Goal: Task Accomplishment & Management: Complete application form

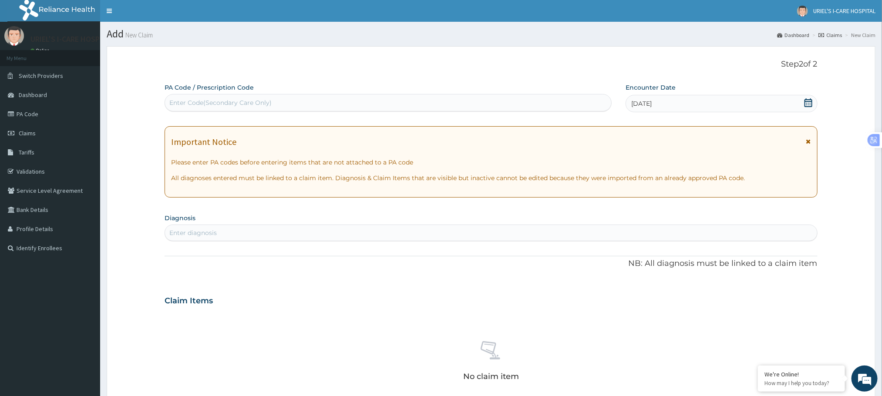
click at [500, 108] on div "Enter Code(Secondary Care Only)" at bounding box center [388, 103] width 446 height 14
click at [329, 231] on div "Enter diagnosis" at bounding box center [490, 233] width 651 height 14
type input "B"
type input "MALARIA"
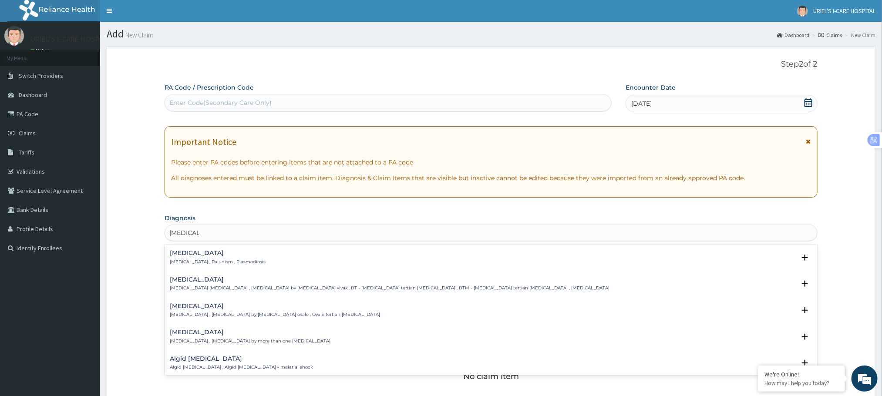
click at [255, 250] on div "Malaria Malaria , Paludism , Plasmodiosis" at bounding box center [491, 257] width 642 height 15
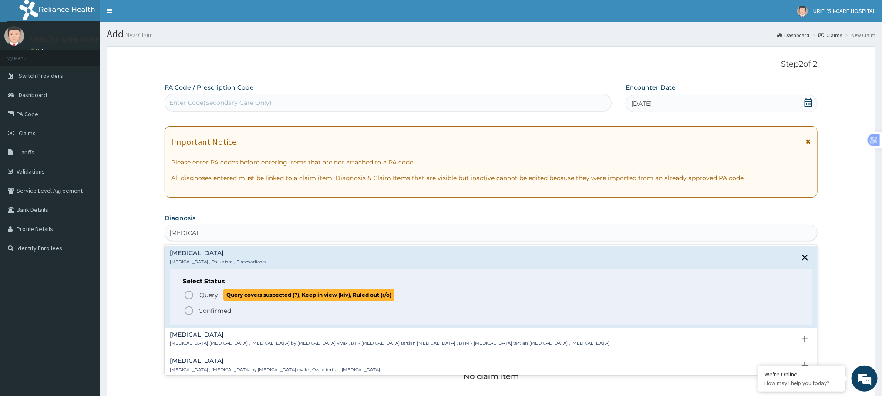
click at [194, 292] on icon "status option query" at bounding box center [189, 295] width 10 height 10
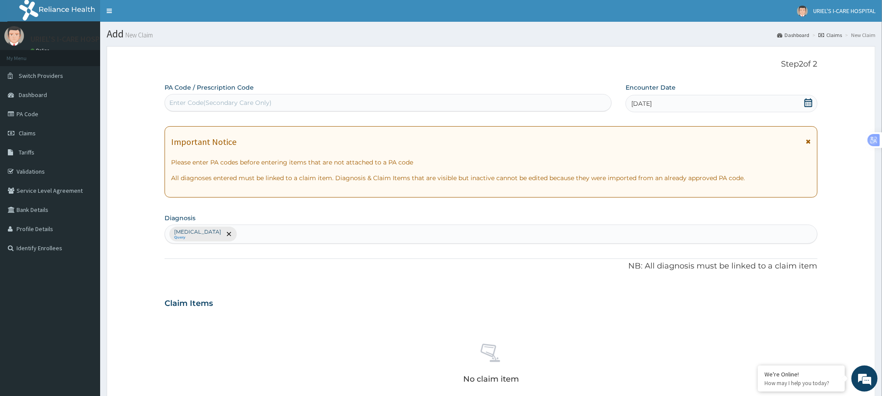
type input "D"
type input "SEPSIS"
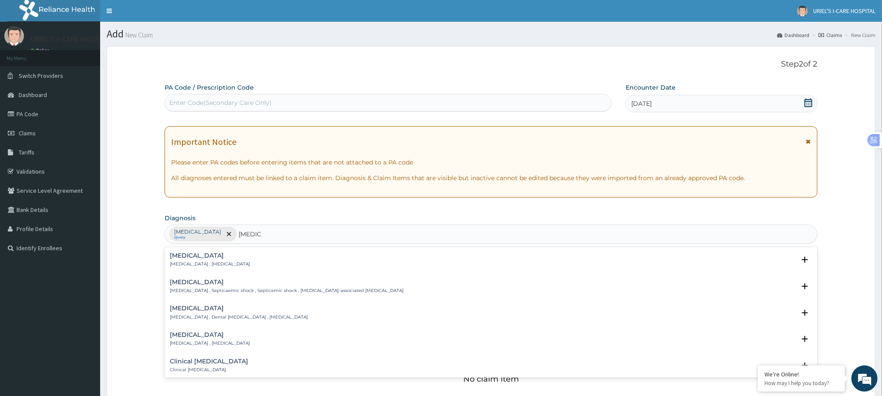
click at [217, 259] on h4 "[MEDICAL_DATA]" at bounding box center [210, 255] width 80 height 7
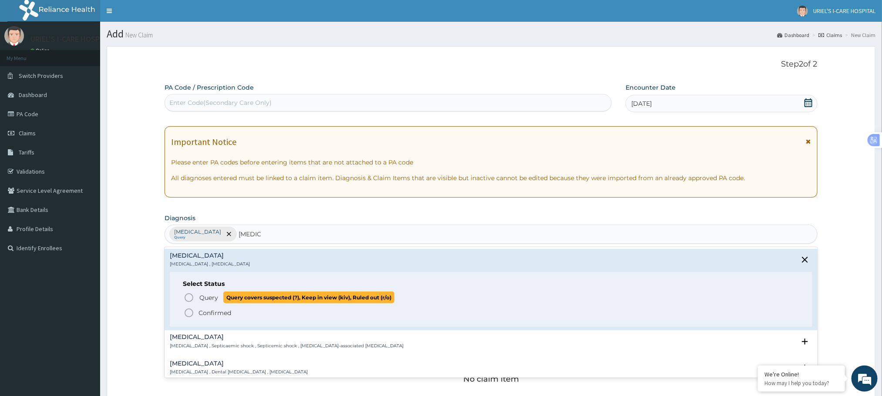
click at [196, 295] on span "Query Query covers suspected (?), Keep in view (kiv), Ruled out (r/o)" at bounding box center [491, 298] width 615 height 12
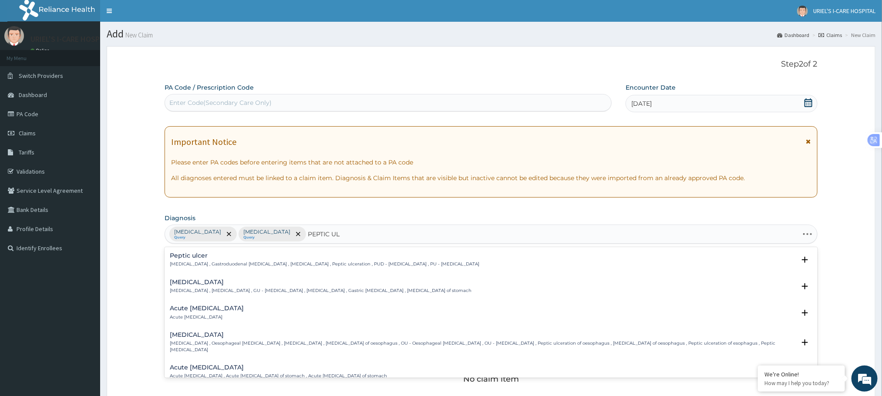
type input "PEPTIC ULC"
click at [383, 259] on h4 "Peptic ulcer" at bounding box center [324, 255] width 309 height 7
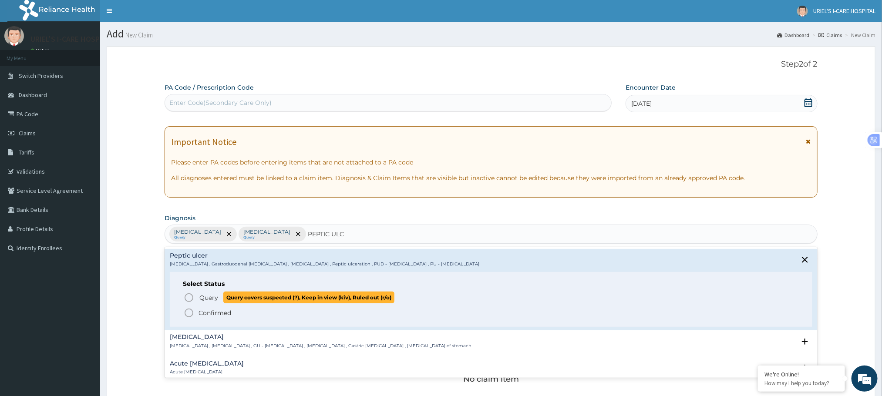
click at [191, 298] on icon "status option query" at bounding box center [189, 297] width 10 height 10
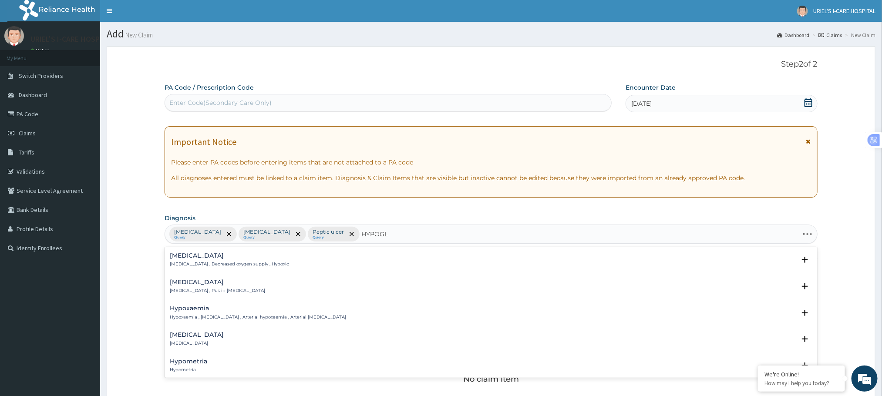
type input "HYPOGLY"
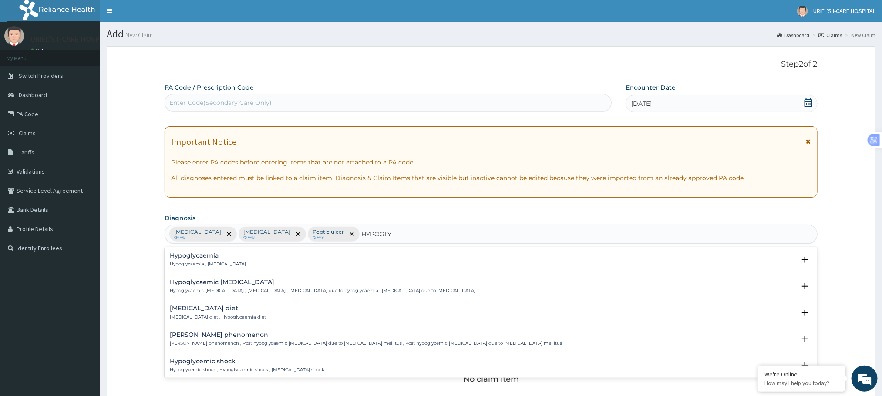
click at [196, 257] on h4 "Hypoglycaemia" at bounding box center [208, 255] width 76 height 7
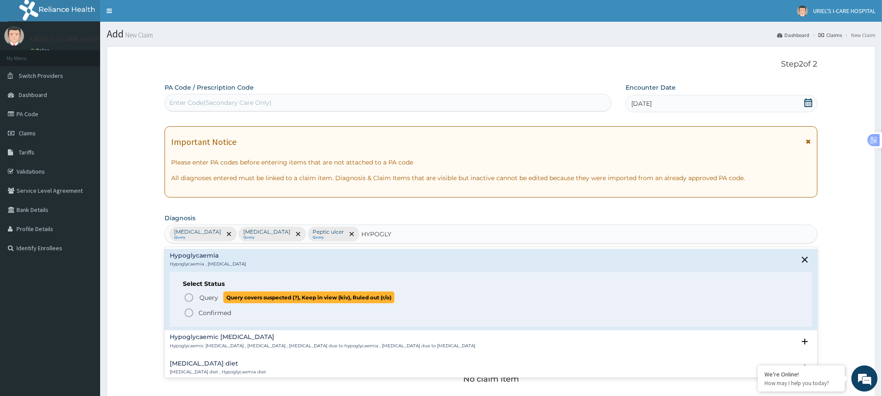
click at [192, 299] on icon "status option query" at bounding box center [189, 297] width 10 height 10
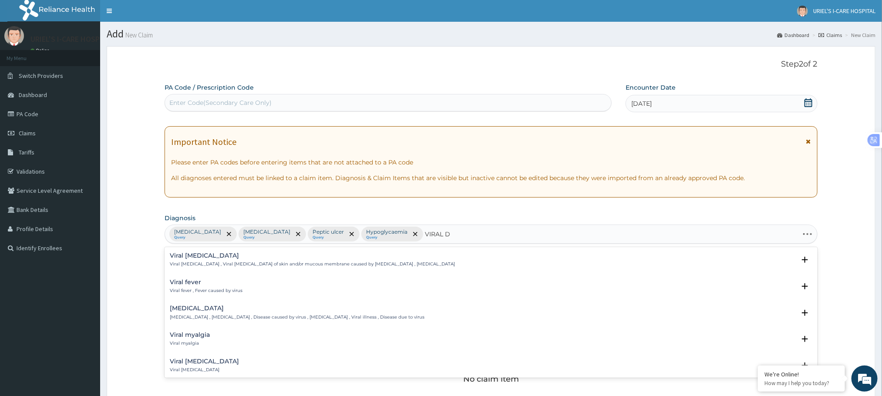
type input "VIRAL DIS"
click at [199, 281] on h4 "[MEDICAL_DATA]" at bounding box center [297, 282] width 255 height 7
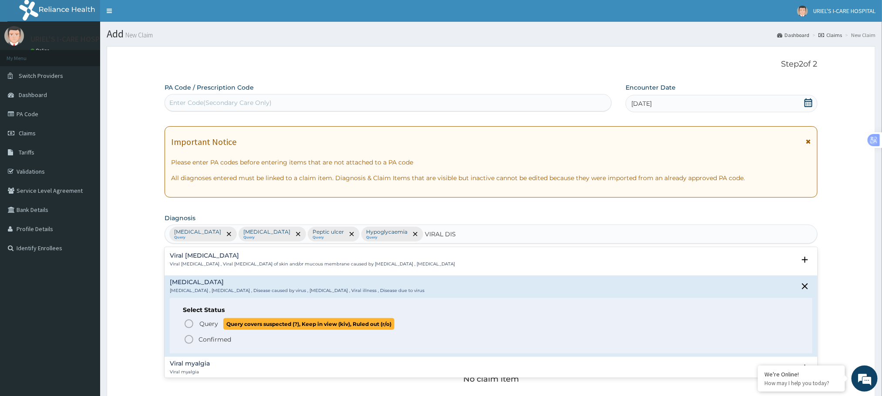
click at [187, 324] on div "Viral disease Viral disease , Viral infection , Disease caused by virus , Viral…" at bounding box center [491, 316] width 642 height 74
click at [187, 324] on icon "status option query" at bounding box center [189, 324] width 10 height 10
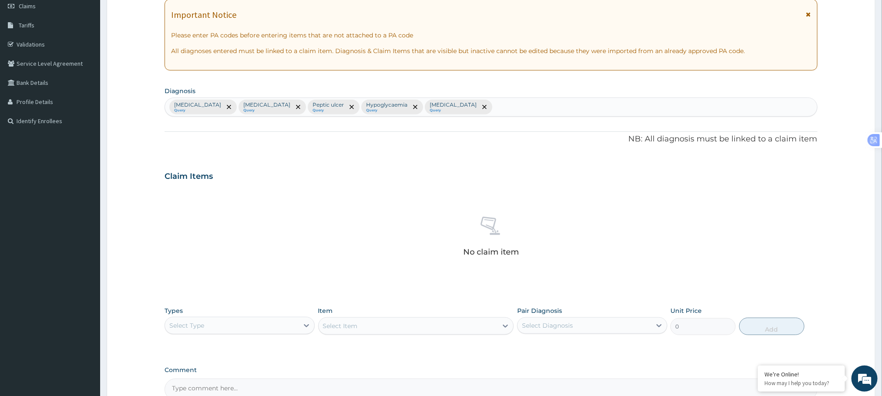
scroll to position [224, 0]
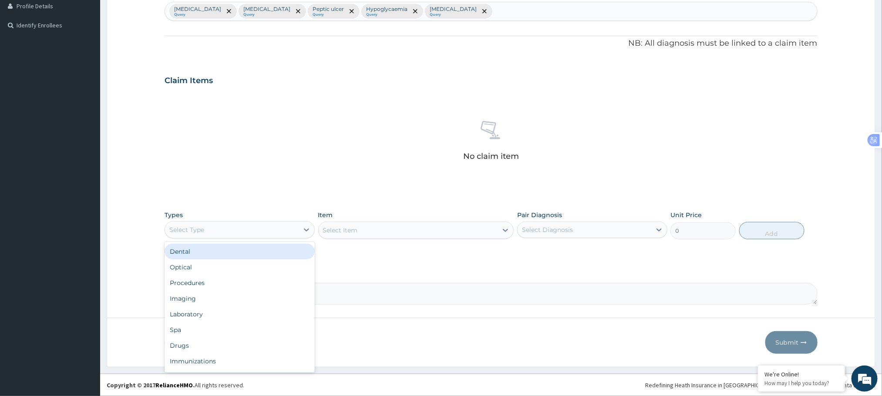
click at [273, 228] on div "Select Type" at bounding box center [232, 230] width 134 height 14
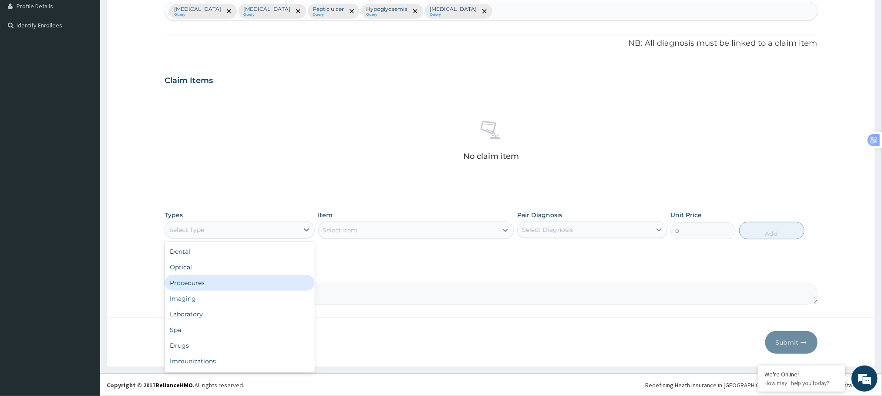
click at [196, 282] on div "Procedures" at bounding box center [239, 283] width 150 height 16
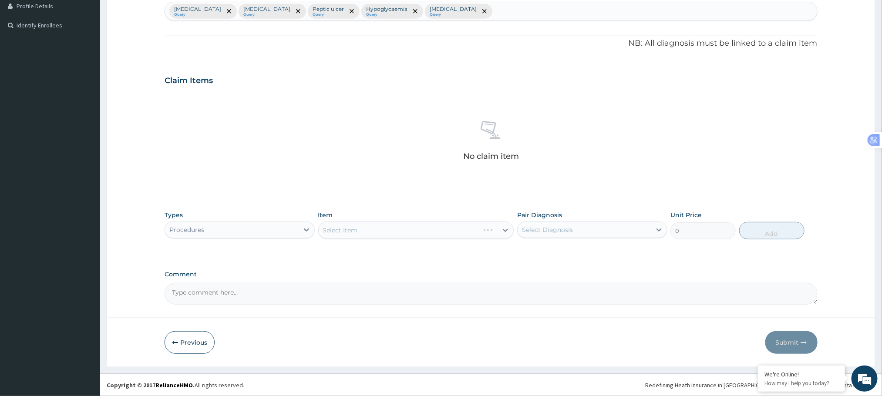
click at [357, 228] on div "Select Item" at bounding box center [416, 229] width 196 height 17
click at [357, 230] on div "Select Item" at bounding box center [416, 229] width 196 height 17
click at [354, 230] on div "Select Item" at bounding box center [416, 229] width 196 height 17
click at [350, 223] on div "Select Item" at bounding box center [416, 229] width 196 height 17
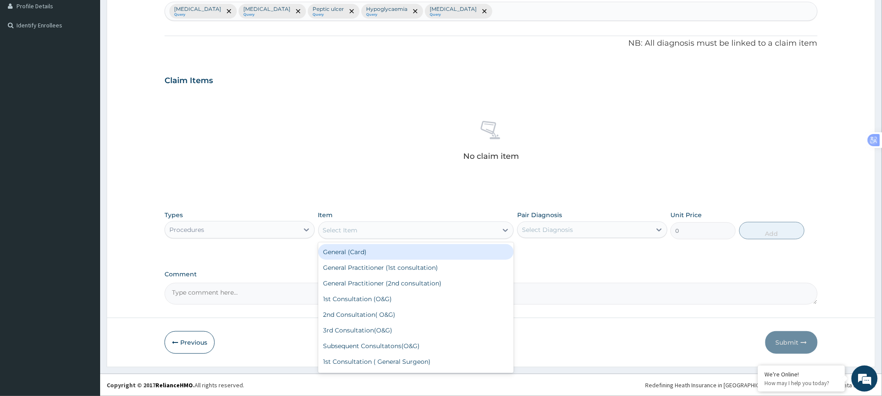
click at [377, 229] on div "Select Item" at bounding box center [408, 230] width 179 height 14
click at [363, 247] on div "General (Card)" at bounding box center [416, 252] width 196 height 16
type input "1000"
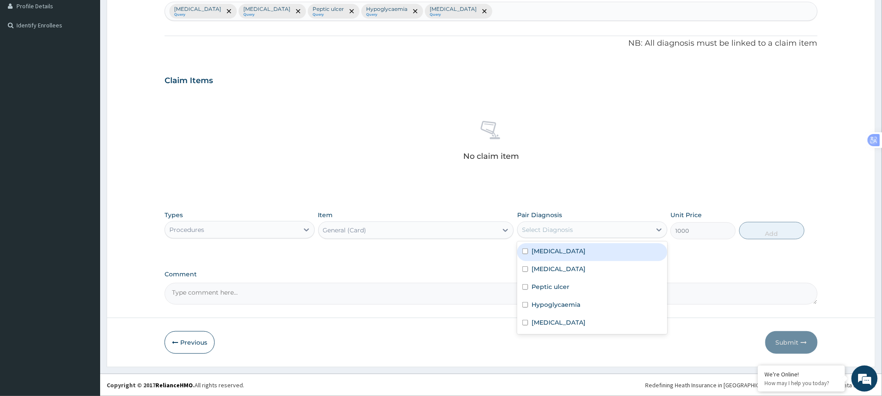
click at [585, 230] on div "Select Diagnosis" at bounding box center [584, 230] width 134 height 14
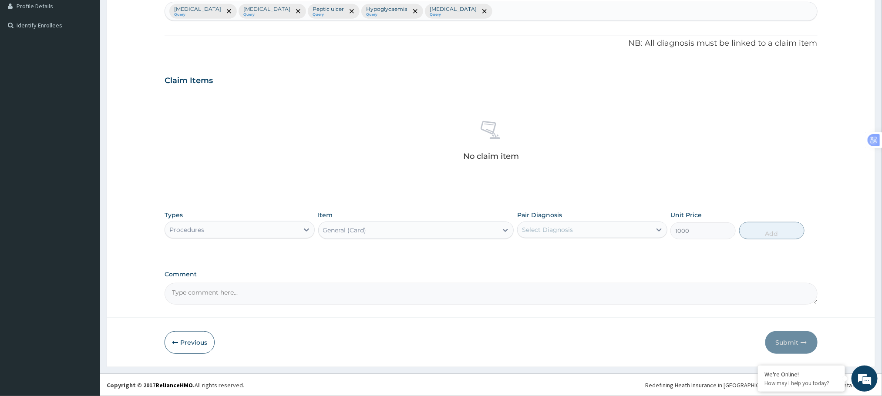
drag, startPoint x: 585, startPoint y: 230, endPoint x: 564, endPoint y: 230, distance: 20.5
click at [564, 230] on div "Select Diagnosis" at bounding box center [584, 230] width 134 height 14
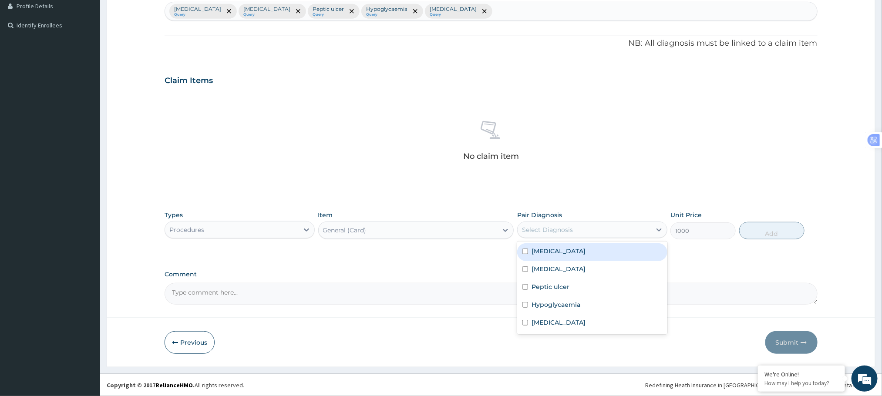
click at [556, 228] on div "Select Diagnosis" at bounding box center [547, 229] width 51 height 9
click at [547, 250] on label "[MEDICAL_DATA]" at bounding box center [558, 251] width 54 height 9
checkbox input "true"
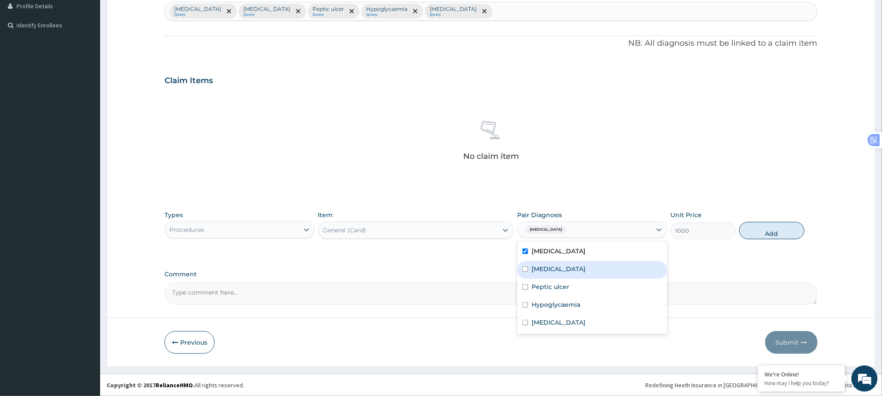
click at [533, 265] on label "[MEDICAL_DATA]" at bounding box center [558, 269] width 54 height 9
checkbox input "true"
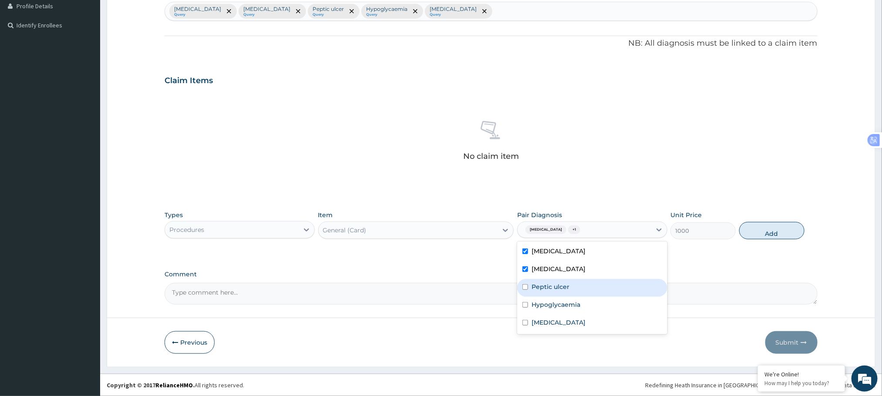
click at [528, 287] on div "Peptic ulcer" at bounding box center [592, 288] width 150 height 18
checkbox input "true"
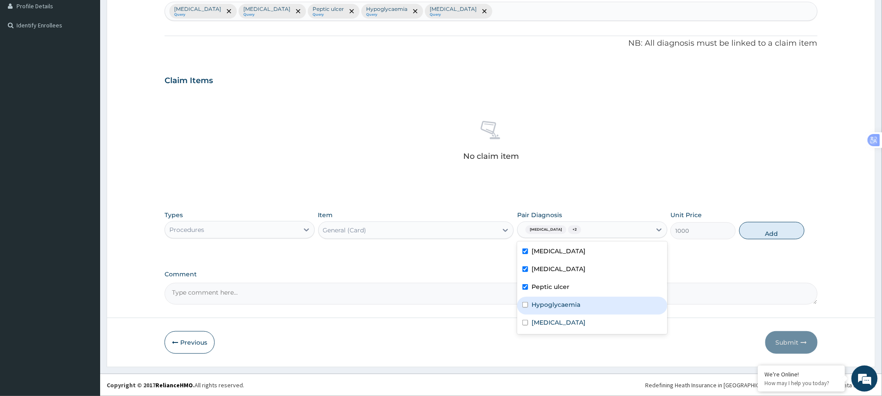
click at [526, 301] on div "Hypoglycaemia" at bounding box center [592, 306] width 150 height 18
checkbox input "true"
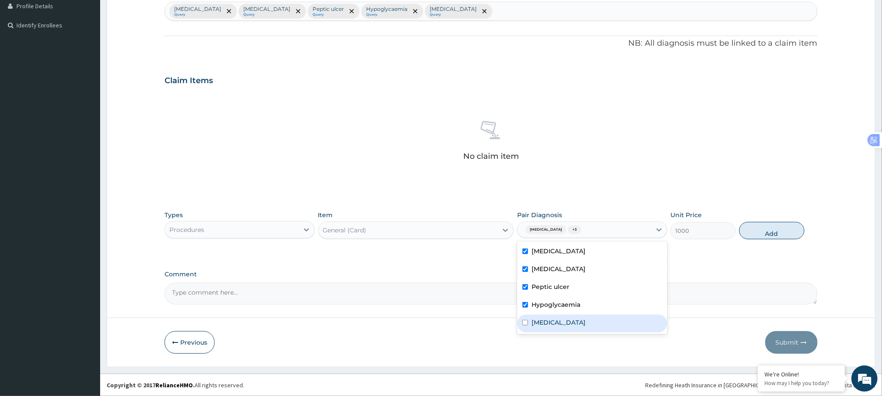
click at [523, 325] on div "[MEDICAL_DATA]" at bounding box center [592, 324] width 150 height 18
checkbox input "true"
click at [782, 230] on button "Add" at bounding box center [771, 230] width 65 height 17
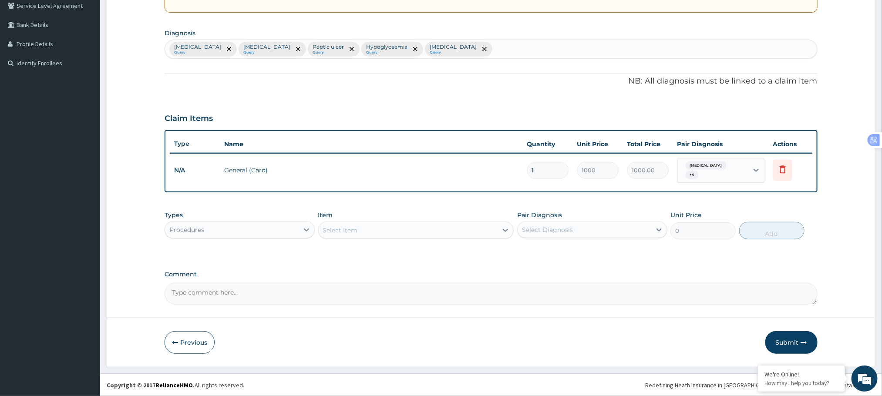
scroll to position [182, 0]
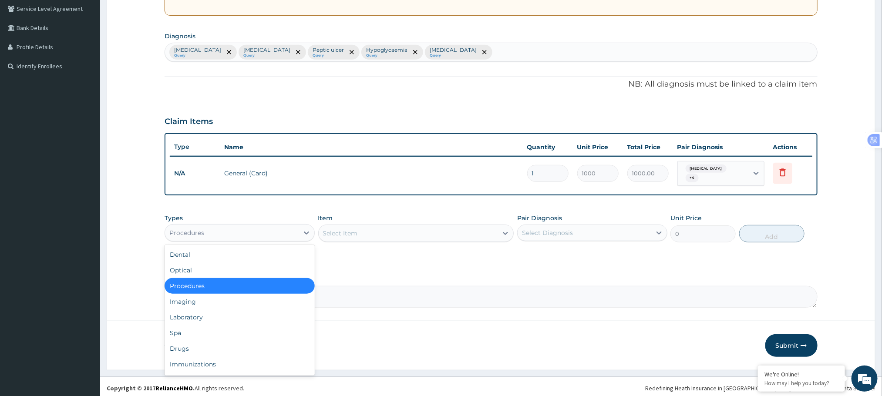
click at [274, 232] on div "Procedures" at bounding box center [232, 233] width 134 height 14
click at [334, 229] on div "Select Item" at bounding box center [340, 233] width 35 height 9
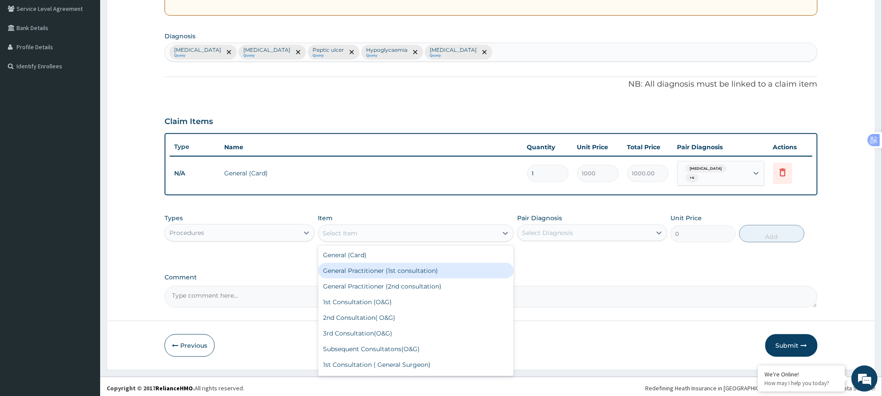
click at [349, 264] on div "General Practitioner (1st consultation)" at bounding box center [416, 271] width 196 height 16
type input "2000"
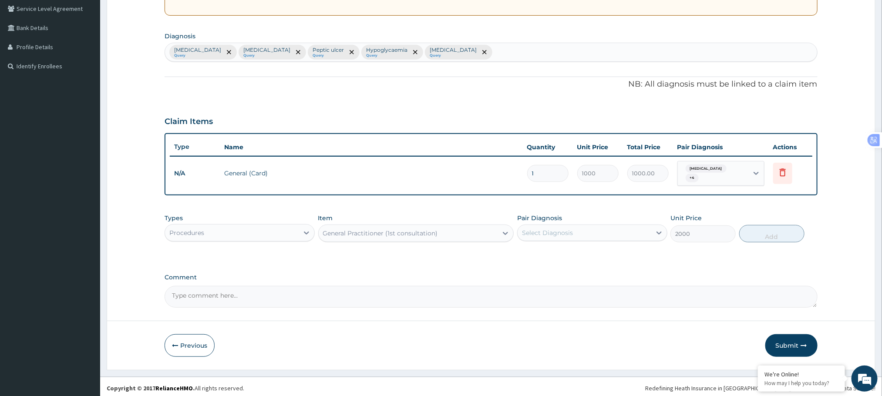
click at [591, 229] on div "Select Diagnosis" at bounding box center [584, 233] width 134 height 14
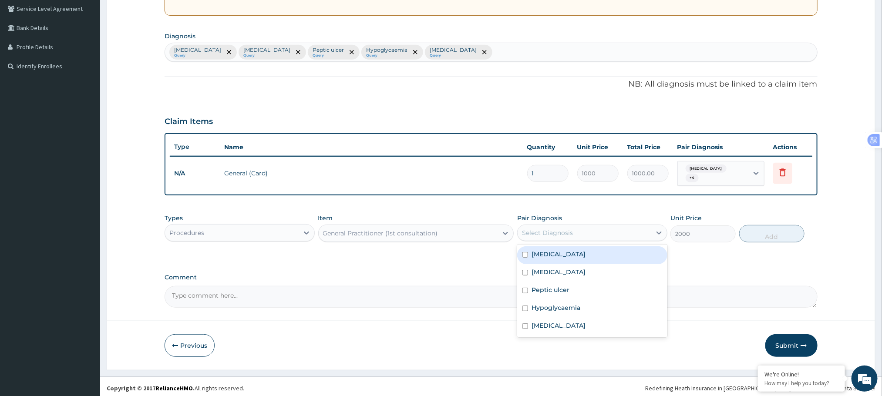
click at [547, 252] on label "[MEDICAL_DATA]" at bounding box center [558, 254] width 54 height 9
checkbox input "true"
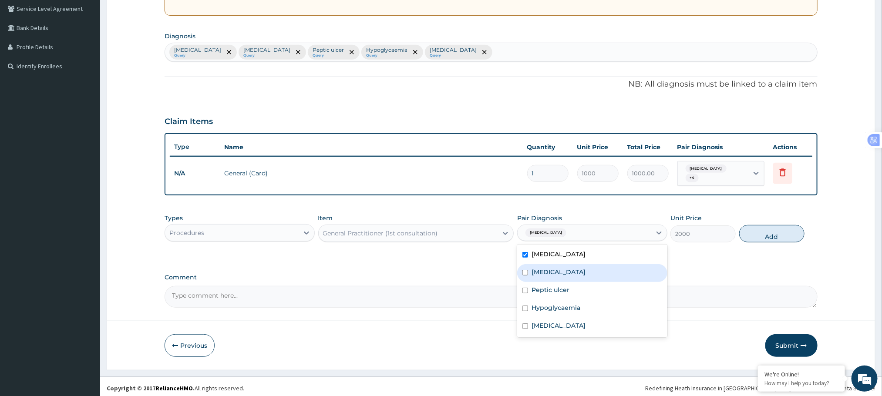
click at [544, 268] on label "[MEDICAL_DATA]" at bounding box center [558, 272] width 54 height 9
checkbox input "true"
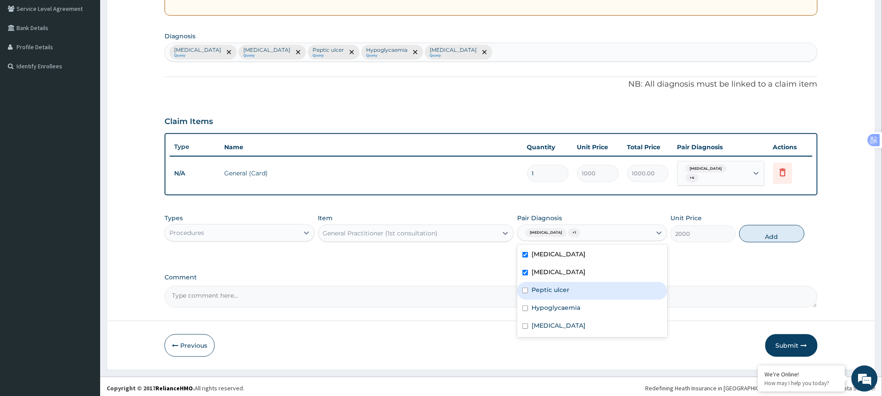
click at [543, 282] on div "Peptic ulcer" at bounding box center [592, 291] width 150 height 18
checkbox input "true"
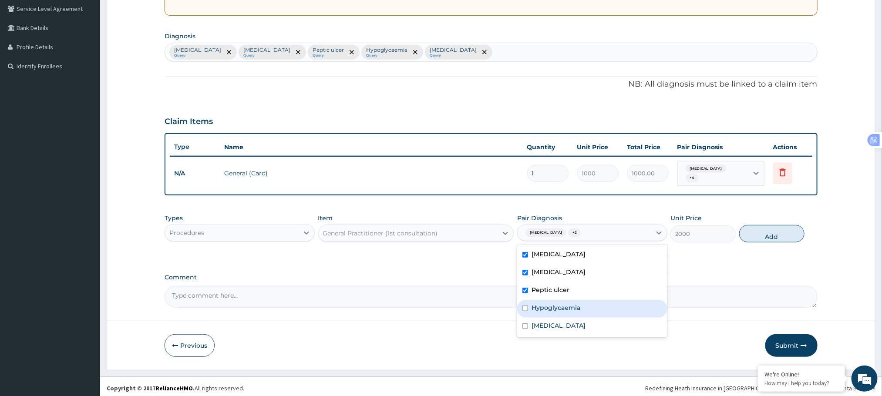
click at [544, 303] on label "Hypoglycaemia" at bounding box center [555, 307] width 49 height 9
checkbox input "true"
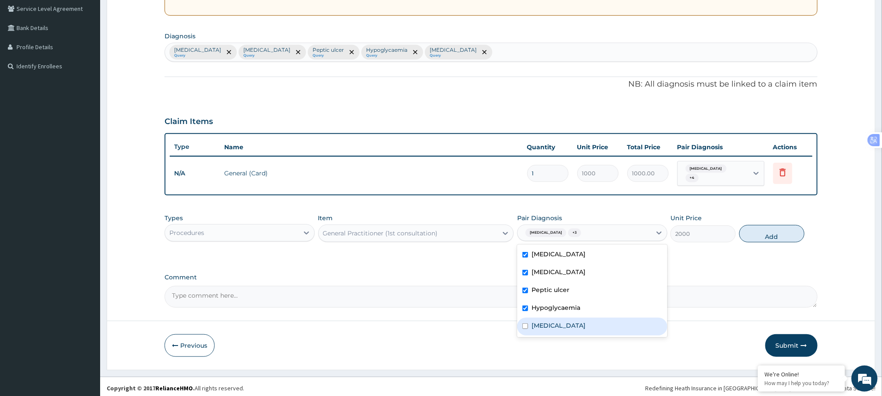
click at [544, 322] on label "[MEDICAL_DATA]" at bounding box center [558, 325] width 54 height 9
checkbox input "true"
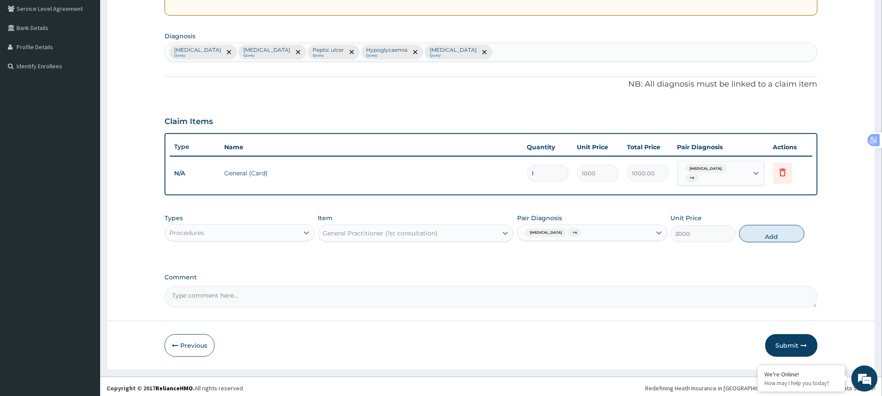
click at [760, 219] on div "Types Procedures Item General Practitioner (1st consultation) Pair Diagnosis Ma…" at bounding box center [490, 227] width 652 height 37
click at [761, 233] on button "Add" at bounding box center [771, 233] width 65 height 17
type input "0"
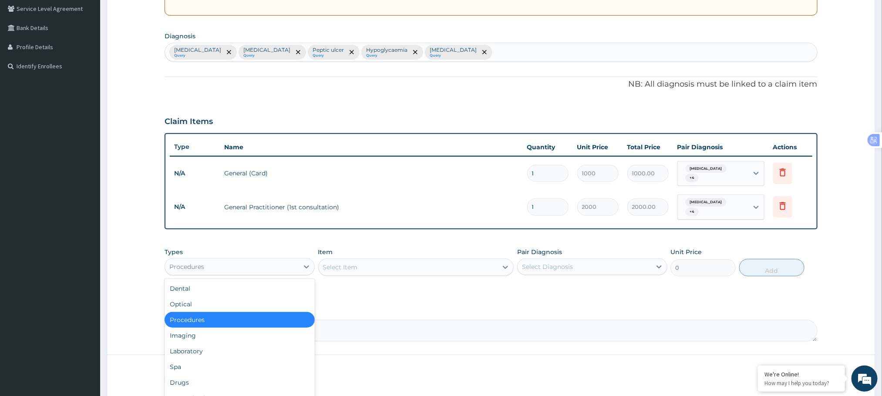
click at [239, 260] on div "Procedures" at bounding box center [232, 267] width 134 height 14
click at [201, 347] on div "Laboratory" at bounding box center [239, 351] width 150 height 16
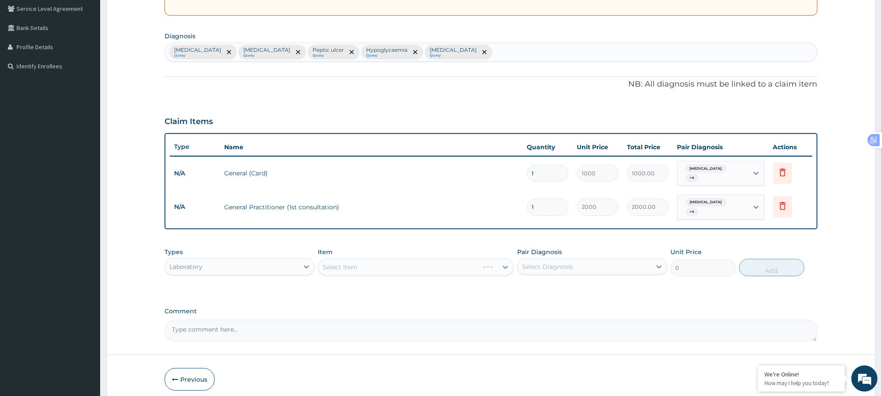
click at [401, 260] on div "Select Item" at bounding box center [416, 266] width 196 height 17
click at [382, 258] on div "Select Item" at bounding box center [416, 266] width 196 height 17
click at [382, 260] on div "Select Item" at bounding box center [399, 267] width 161 height 14
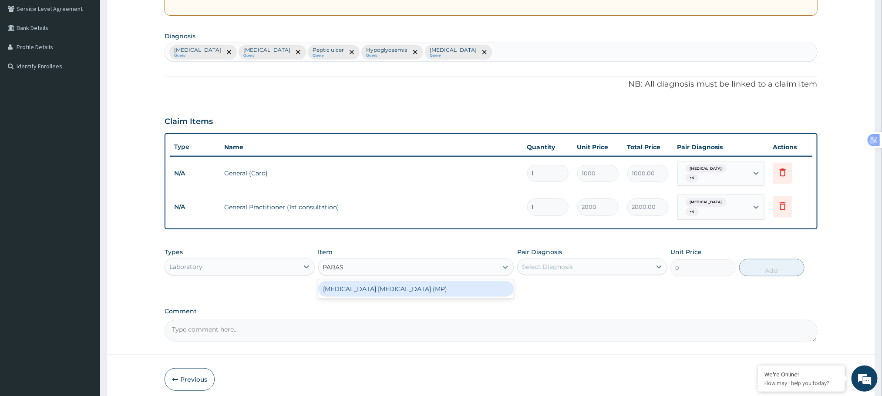
type input "PARASI"
click at [375, 283] on div "[MEDICAL_DATA] [MEDICAL_DATA] (MP)" at bounding box center [416, 289] width 196 height 16
type input "1000"
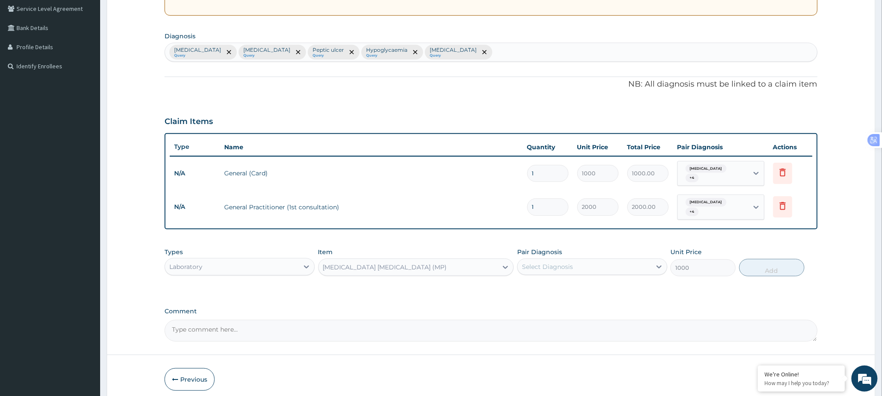
click at [543, 262] on div "Select Diagnosis" at bounding box center [547, 266] width 51 height 9
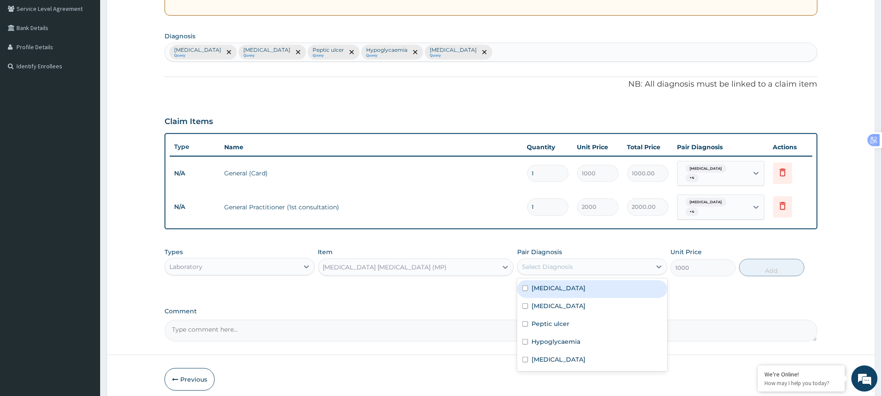
click at [539, 284] on label "[MEDICAL_DATA]" at bounding box center [558, 288] width 54 height 9
checkbox input "true"
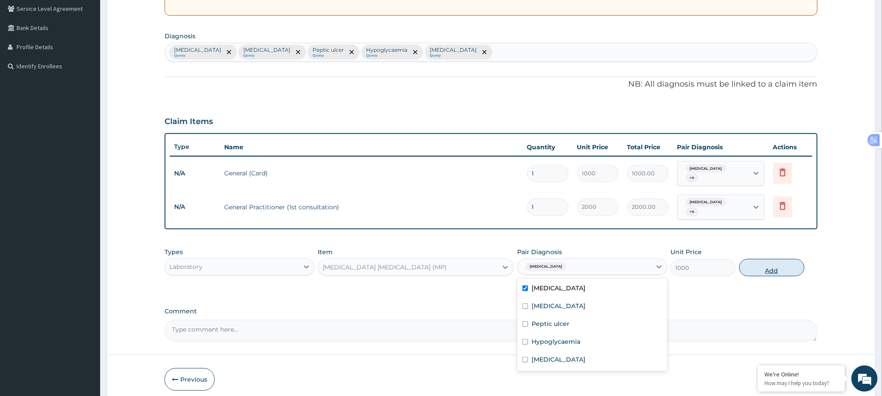
click at [791, 260] on button "Add" at bounding box center [771, 267] width 65 height 17
type input "0"
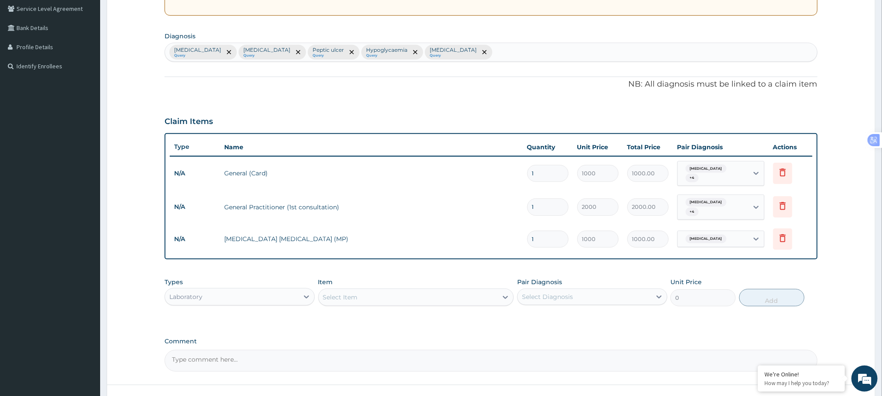
click at [343, 293] on div "Select Item" at bounding box center [340, 297] width 35 height 9
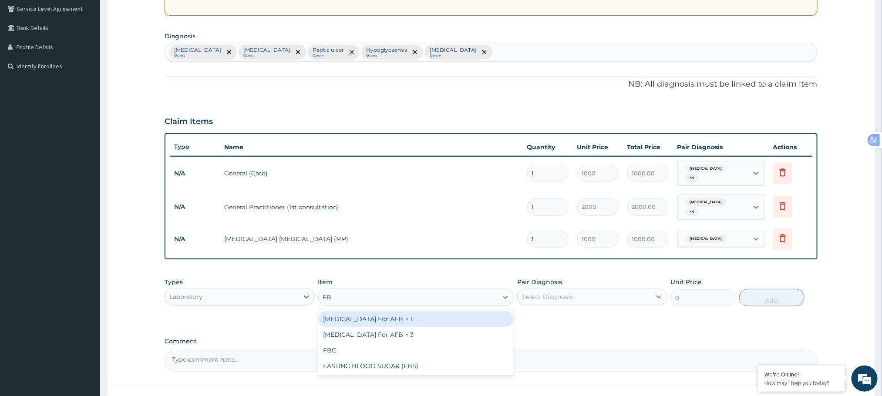
type input "FBC"
click at [354, 315] on div "FBC" at bounding box center [416, 319] width 196 height 16
type input "1500"
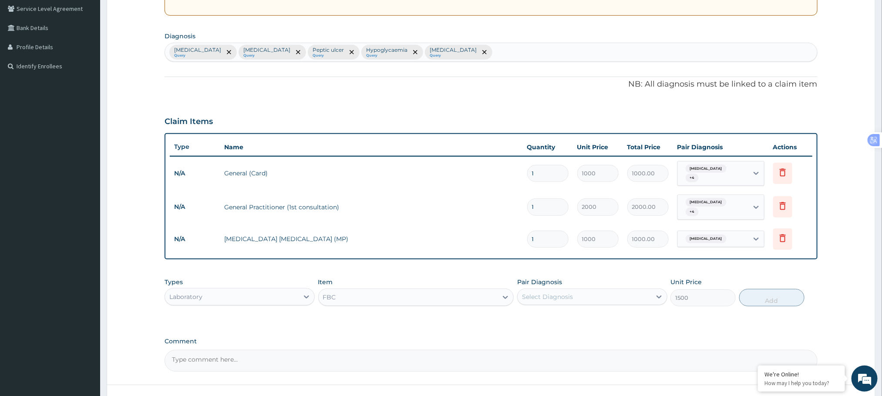
click at [598, 291] on div "Select Diagnosis" at bounding box center [584, 297] width 134 height 14
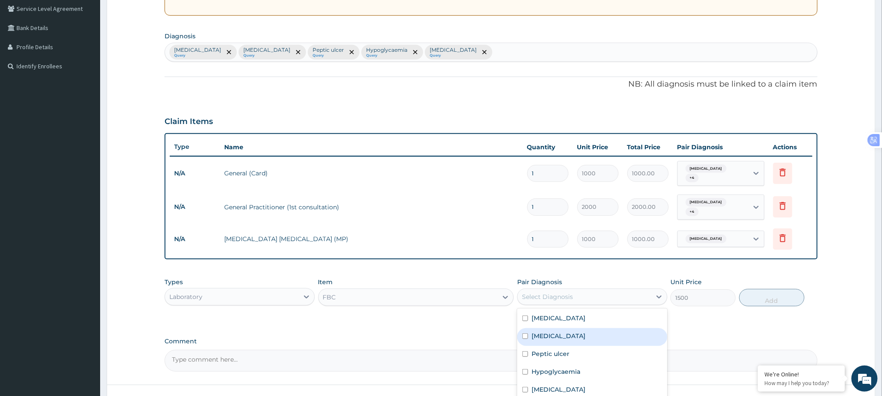
click at [564, 328] on div "[MEDICAL_DATA]" at bounding box center [592, 337] width 150 height 18
checkbox input "true"
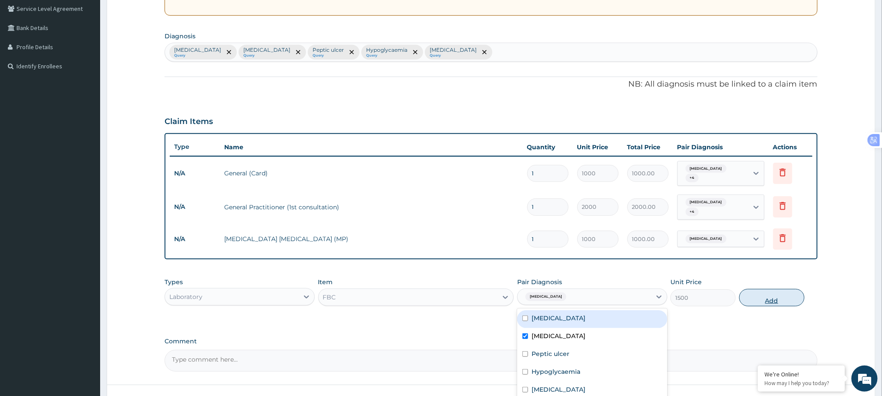
click at [771, 292] on button "Add" at bounding box center [771, 297] width 65 height 17
type input "0"
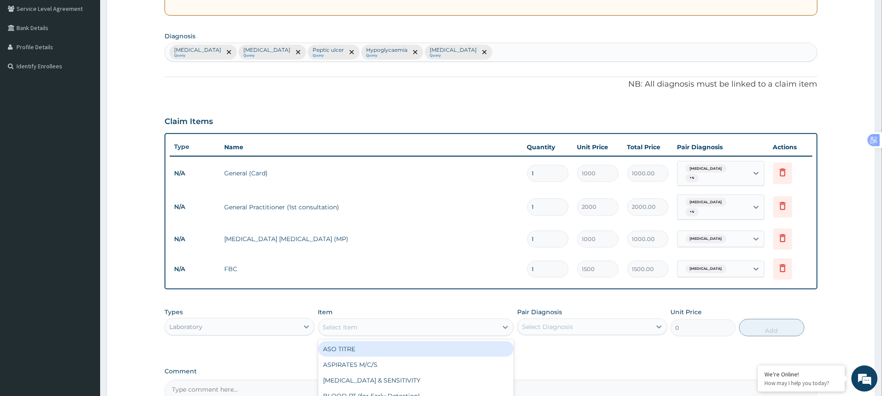
click at [348, 323] on div "Select Item" at bounding box center [340, 327] width 35 height 9
type input "RANDOM"
click at [364, 341] on div "RANDOM BLOOD SUGAR" at bounding box center [416, 349] width 196 height 16
type input "1000"
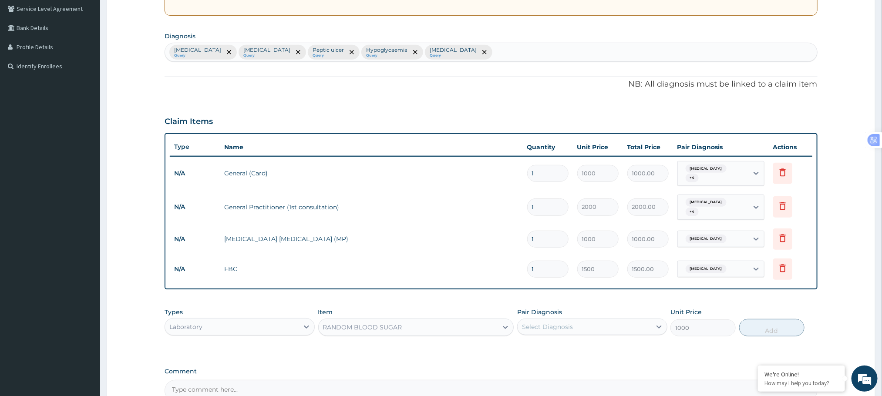
click at [530, 322] on div "Select Diagnosis" at bounding box center [547, 326] width 51 height 9
type input "HY"
click at [542, 344] on label "Hypoglycaemia" at bounding box center [555, 348] width 49 height 9
checkbox input "true"
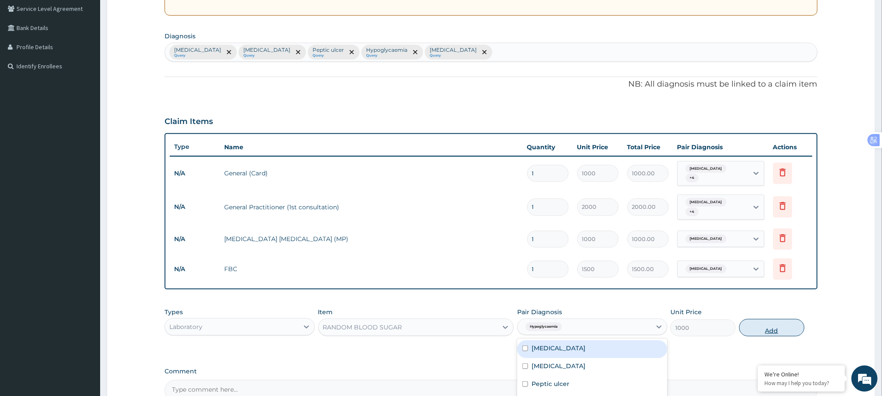
click at [758, 322] on button "Add" at bounding box center [771, 327] width 65 height 17
type input "0"
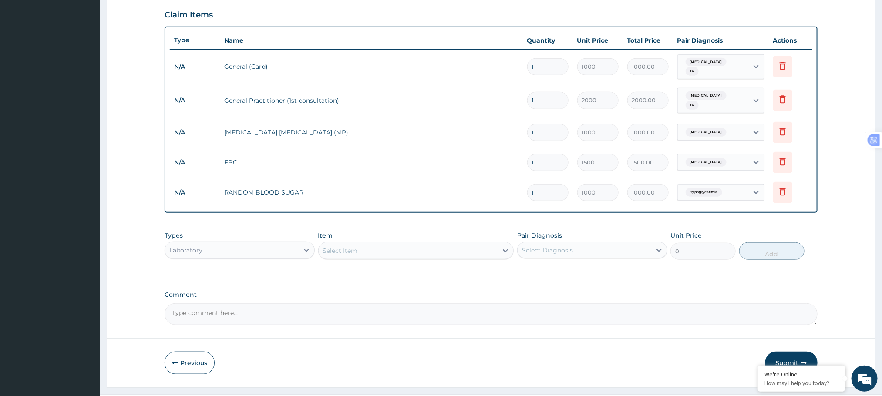
scroll to position [302, 0]
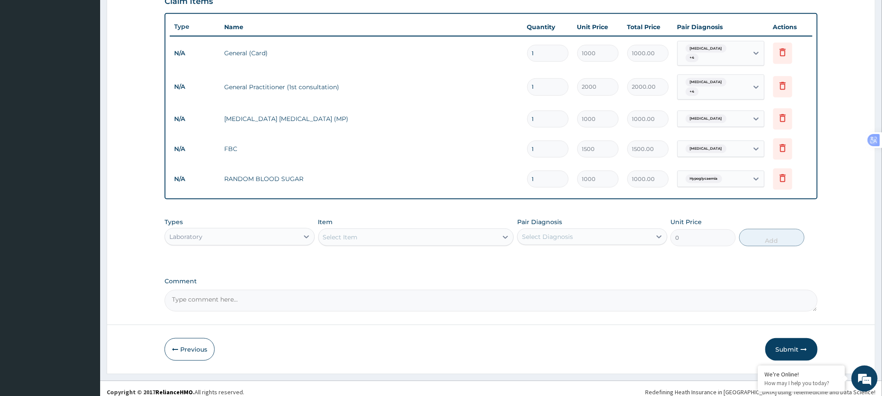
click at [355, 233] on div "Select Item" at bounding box center [340, 237] width 35 height 9
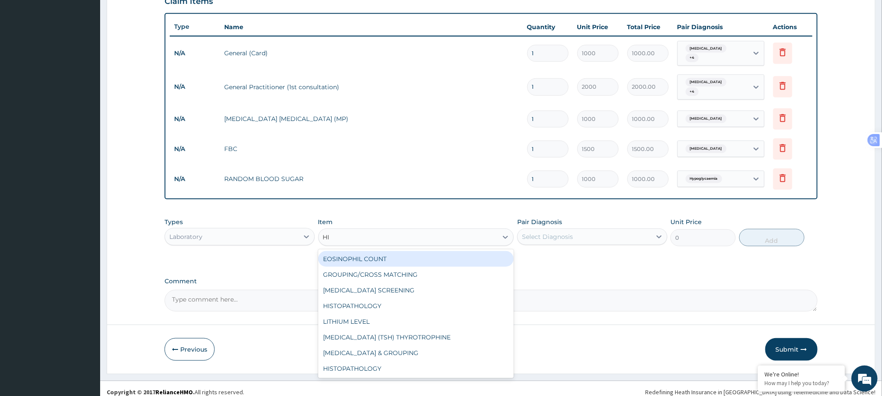
type input "HIV"
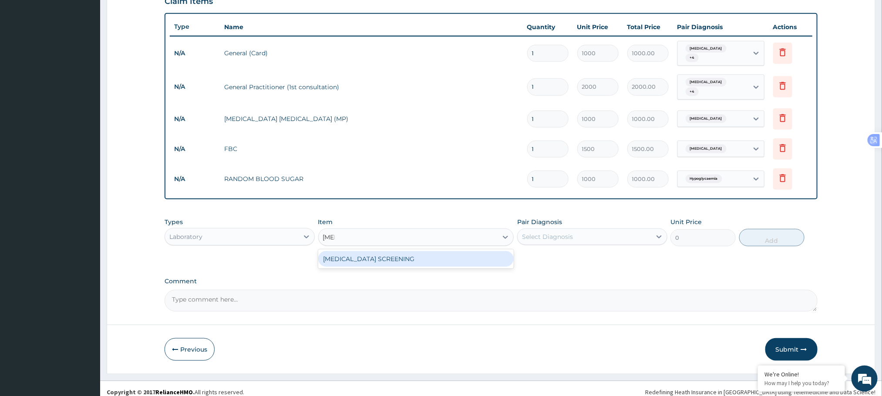
drag, startPoint x: 366, startPoint y: 250, endPoint x: 538, endPoint y: 216, distance: 176.1
click at [538, 216] on div "Types Laboratory Item option RANDOM BLOOD SUGAR, selected. option HIV SCREENING…" at bounding box center [490, 231] width 652 height 37
click at [476, 252] on div "[MEDICAL_DATA] SCREENING" at bounding box center [416, 259] width 196 height 16
type input "1500"
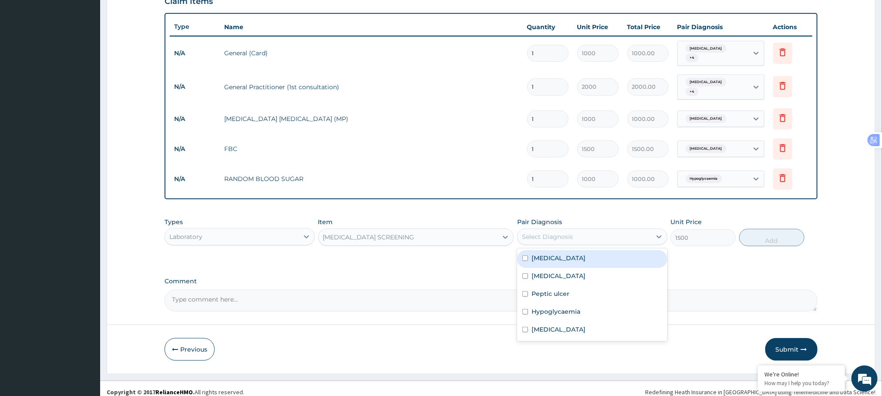
click at [540, 236] on div "Select Diagnosis" at bounding box center [592, 236] width 150 height 17
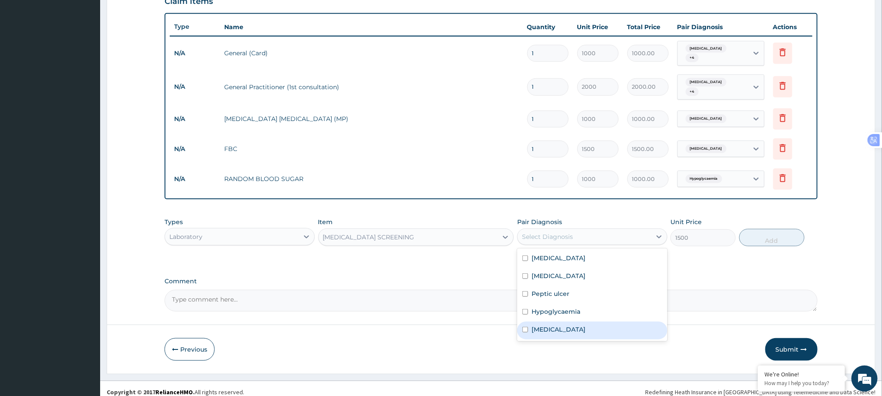
click at [524, 327] on input "checkbox" at bounding box center [525, 330] width 6 height 6
checkbox input "true"
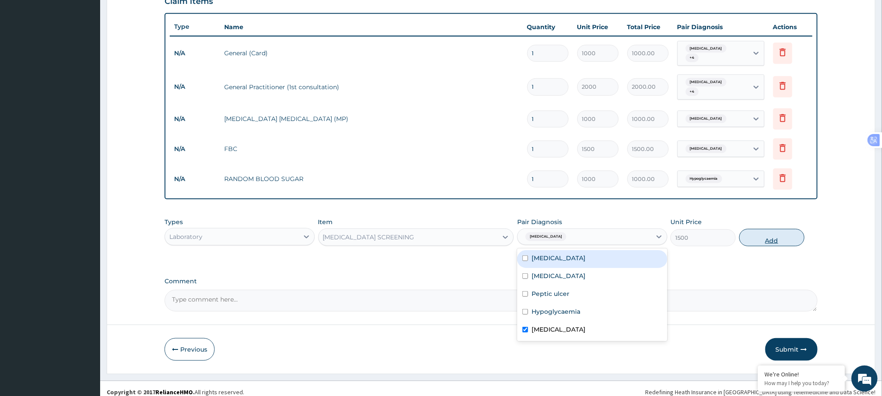
click at [762, 229] on button "Add" at bounding box center [771, 237] width 65 height 17
type input "0"
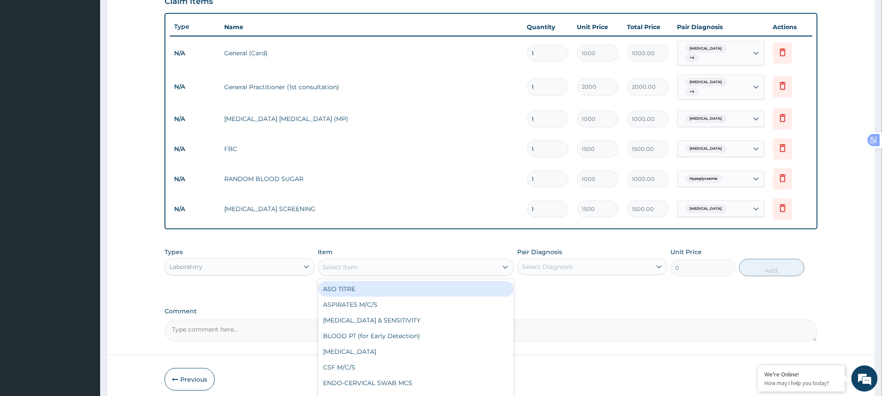
click at [347, 264] on div "Select Item" at bounding box center [408, 267] width 179 height 14
type input "PYLO"
click at [393, 281] on div "HELICOBACTER PYLORI" at bounding box center [416, 289] width 196 height 16
type input "3000"
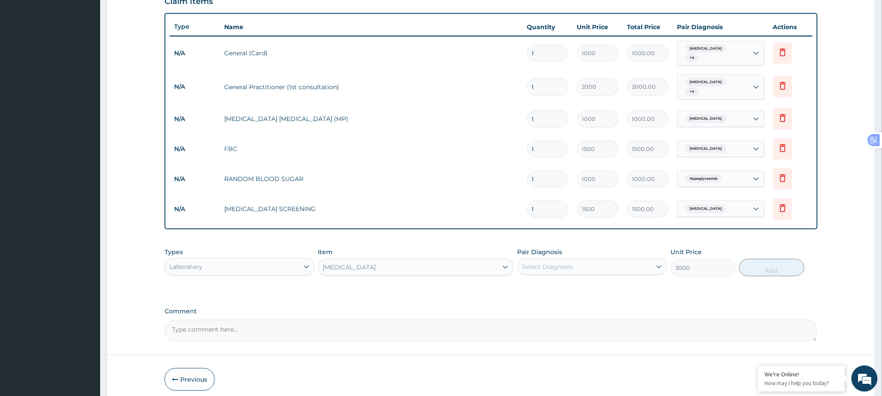
click at [584, 260] on div "Select Diagnosis" at bounding box center [584, 267] width 134 height 14
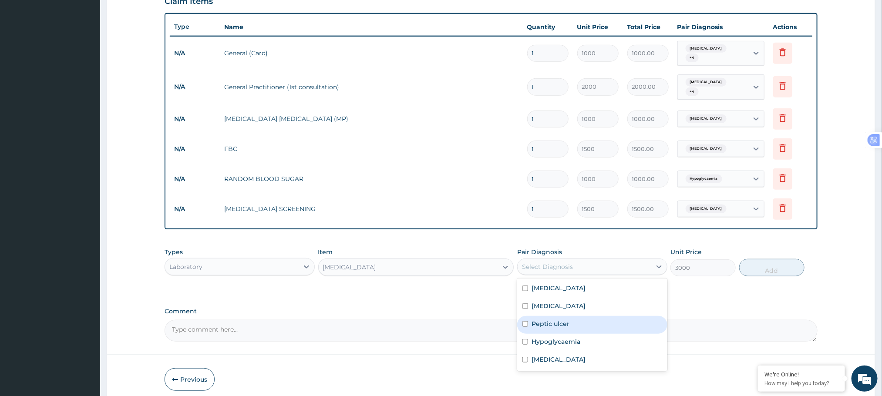
click at [529, 319] on div "Peptic ulcer" at bounding box center [592, 325] width 150 height 18
checkbox input "true"
click at [764, 260] on button "Add" at bounding box center [771, 267] width 65 height 17
type input "0"
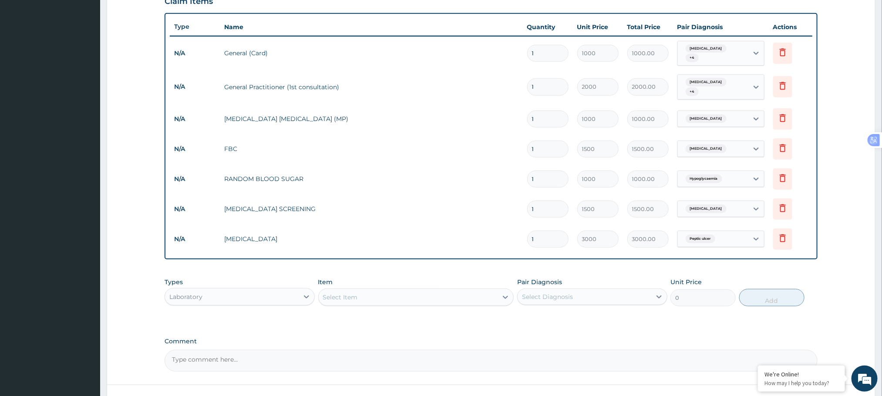
click at [275, 290] on div "Laboratory" at bounding box center [232, 297] width 134 height 14
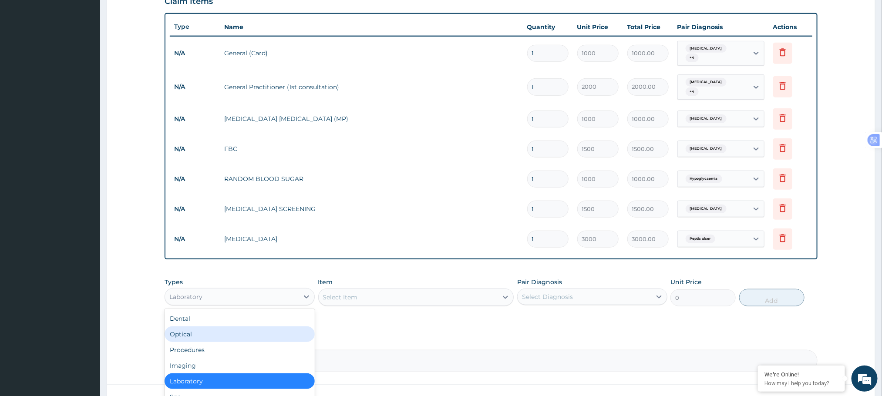
type input "D"
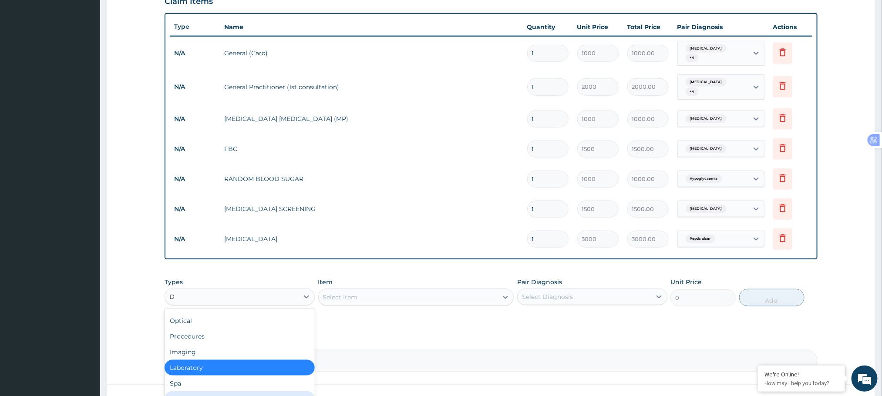
click at [210, 391] on div "Drugs" at bounding box center [239, 399] width 150 height 16
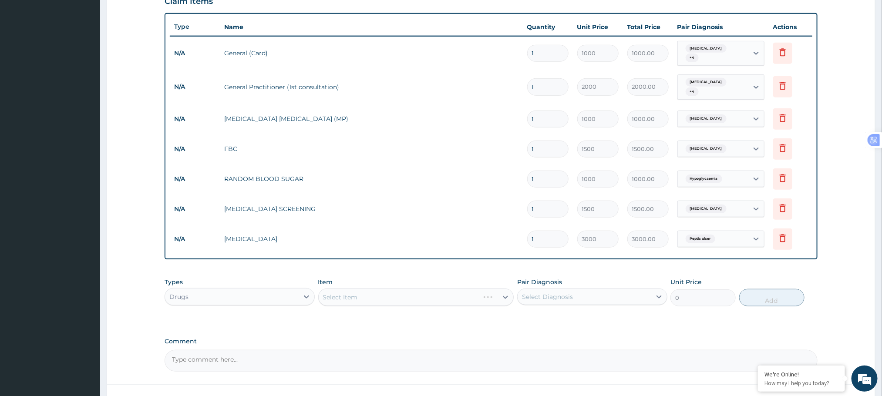
click at [368, 288] on div "Select Item" at bounding box center [416, 296] width 196 height 17
click at [353, 293] on div "Select Item" at bounding box center [340, 297] width 35 height 9
type input "C"
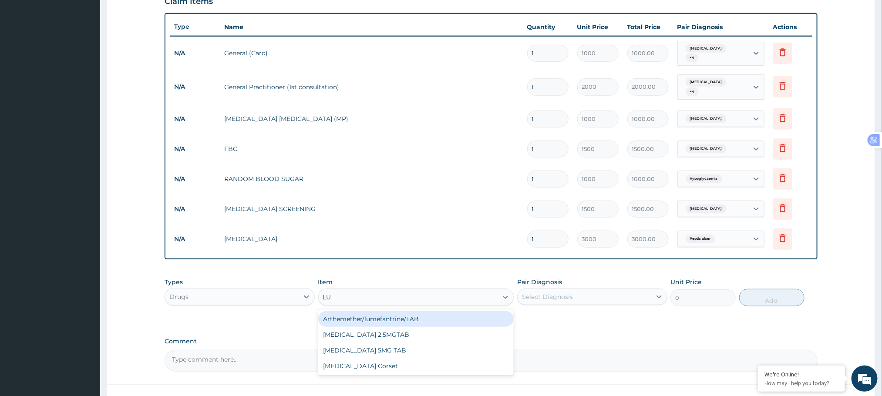
type input "L"
type input "AMATE"
click at [395, 311] on div "AMATEM FORTE SOFT GEL" at bounding box center [416, 319] width 196 height 16
type input "500"
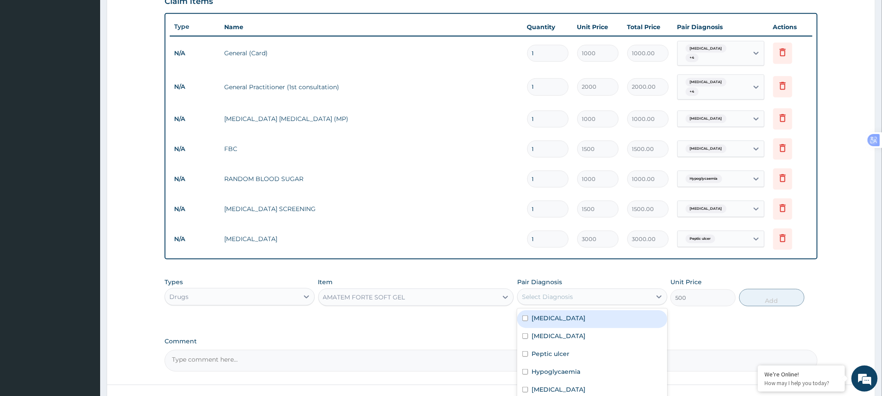
drag, startPoint x: 614, startPoint y: 294, endPoint x: 610, endPoint y: 290, distance: 5.2
click at [611, 291] on div "Select Diagnosis" at bounding box center [584, 297] width 134 height 14
click at [529, 312] on div "[MEDICAL_DATA]" at bounding box center [592, 319] width 150 height 18
checkbox input "true"
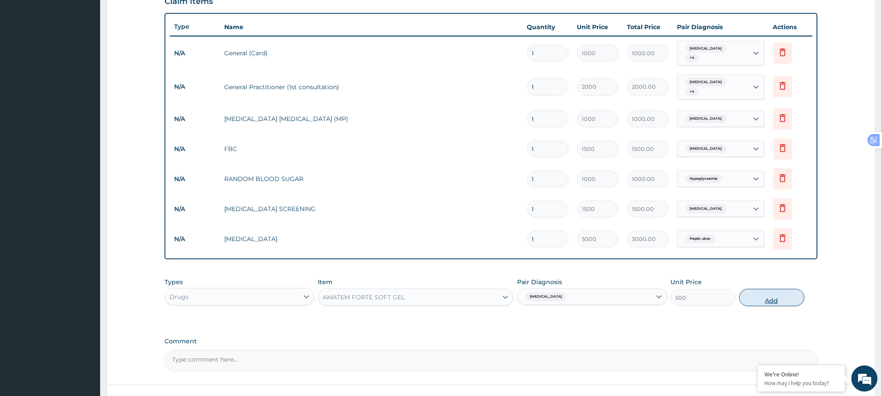
click at [769, 289] on button "Add" at bounding box center [771, 297] width 65 height 17
type input "0"
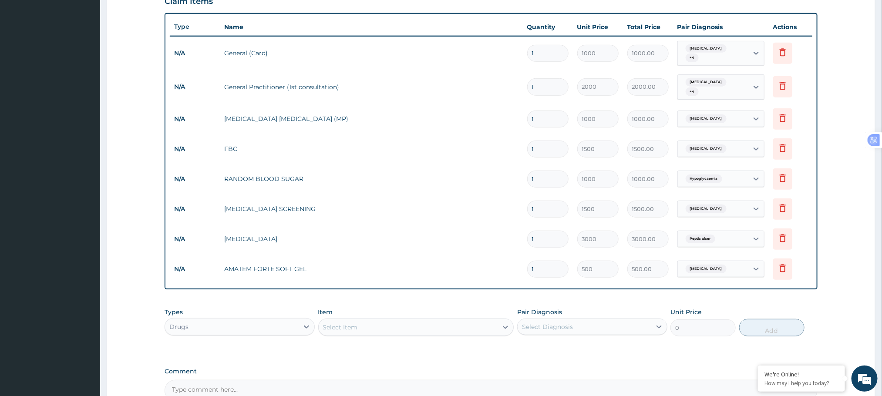
drag, startPoint x: 539, startPoint y: 262, endPoint x: 517, endPoint y: 267, distance: 22.6
click at [517, 267] on tr "N/A AMATEM FORTE SOFT GEL 1 500 500.00 Malaria Delete" at bounding box center [491, 269] width 642 height 30
type input "6"
type input "3000.00"
type input "6"
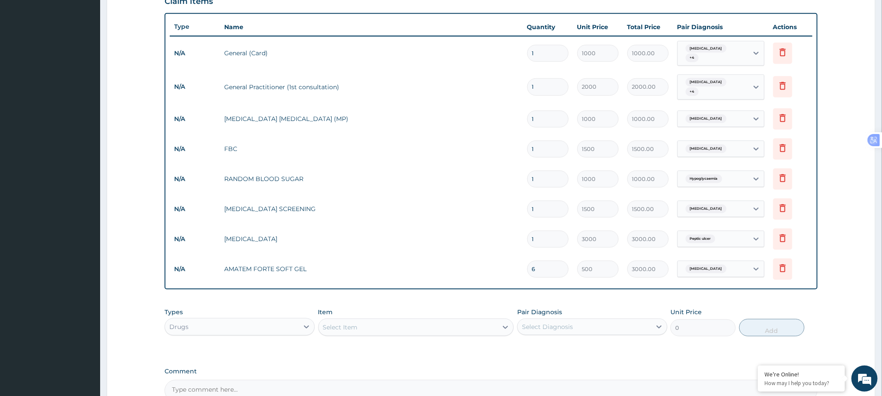
click at [390, 319] on div "Select Item" at bounding box center [416, 327] width 196 height 17
drag, startPoint x: 389, startPoint y: 312, endPoint x: 378, endPoint y: 320, distance: 14.1
click at [378, 320] on div "Select Item" at bounding box center [408, 327] width 179 height 14
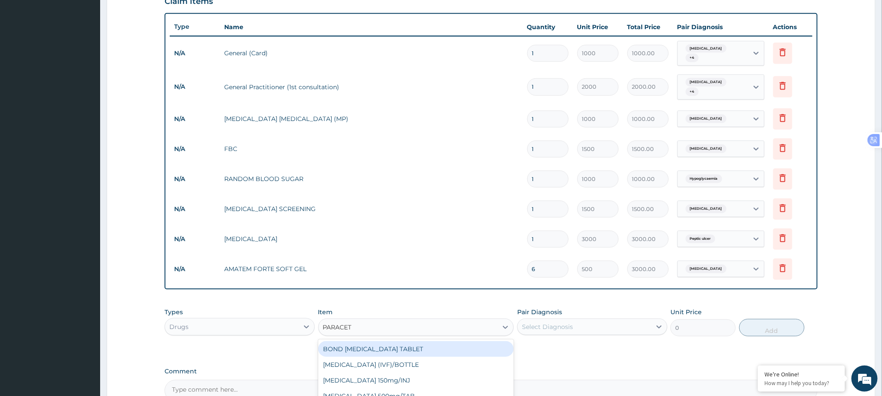
type input "PARACETA"
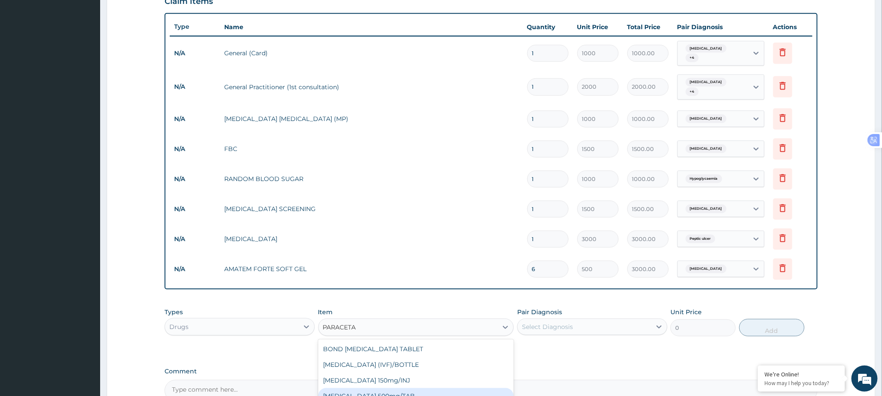
click at [394, 389] on div "[MEDICAL_DATA] 500mg/TAB" at bounding box center [416, 396] width 196 height 16
type input "20"
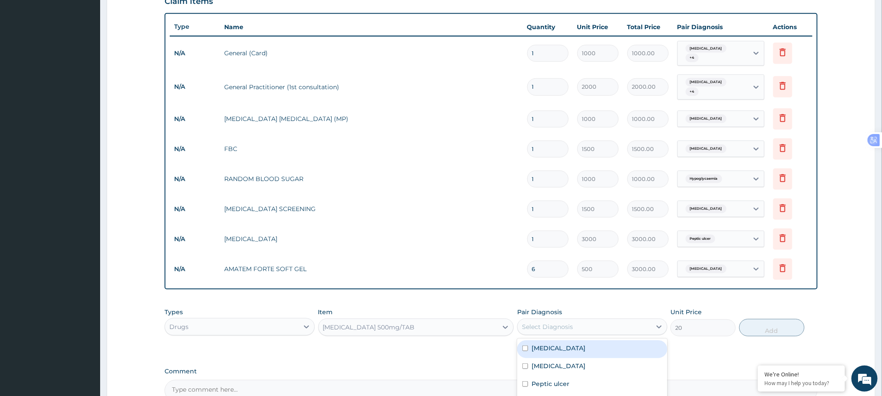
click at [585, 322] on div "Select Diagnosis" at bounding box center [584, 327] width 134 height 14
click at [560, 342] on div "[MEDICAL_DATA]" at bounding box center [592, 349] width 150 height 18
checkbox input "true"
click at [782, 319] on button "Add" at bounding box center [771, 327] width 65 height 17
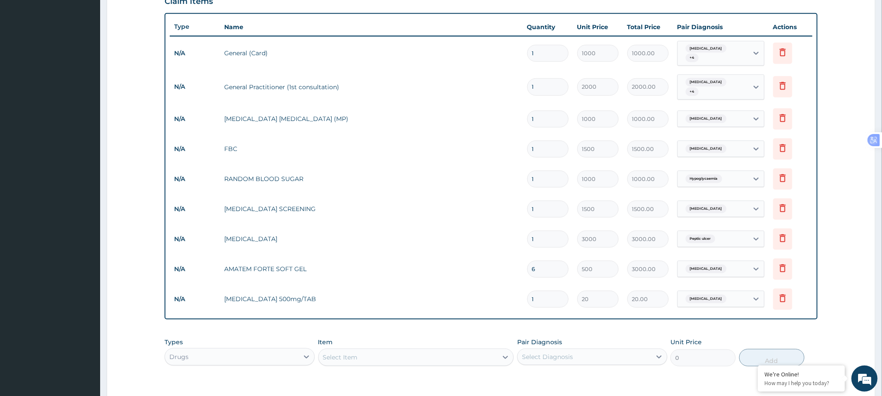
click at [782, 319] on div "PA Code / Prescription Code Enter Code(Secondary Care Only) Encounter Date 12-0…" at bounding box center [490, 106] width 652 height 651
click at [384, 350] on div "Select Item" at bounding box center [408, 357] width 179 height 14
type input "50"
click at [402, 355] on div "10ml NEEDLE & SYRINGE" at bounding box center [408, 357] width 179 height 14
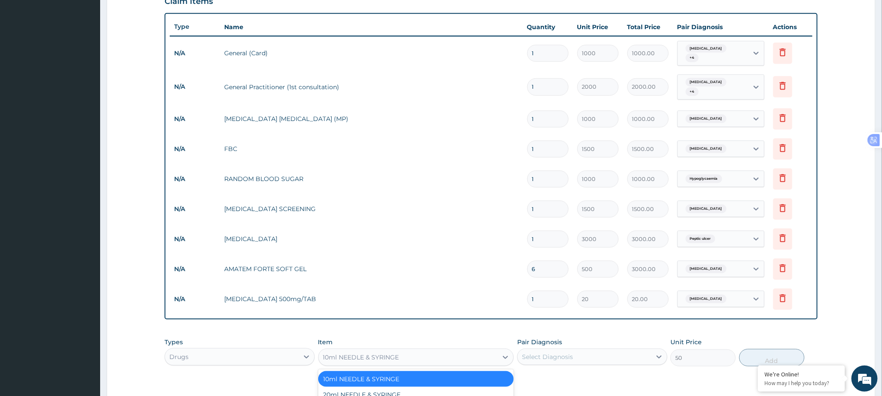
click at [399, 350] on div "10ml NEEDLE & SYRINGE" at bounding box center [408, 357] width 179 height 14
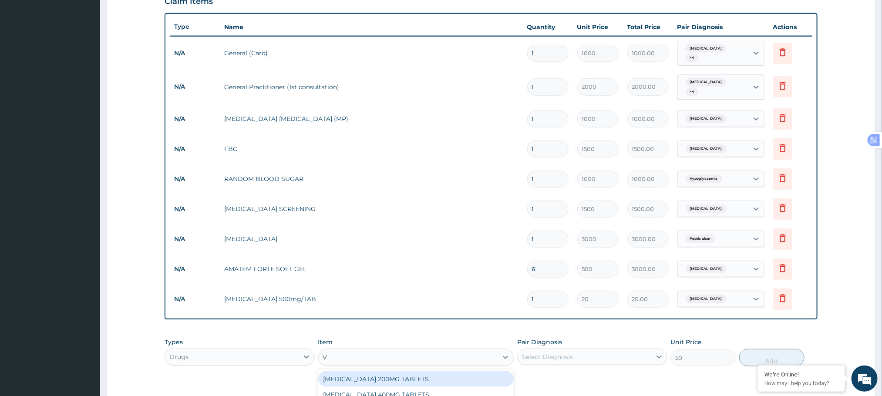
click at [399, 350] on div "V V" at bounding box center [408, 357] width 179 height 14
type input "VITAMIN C"
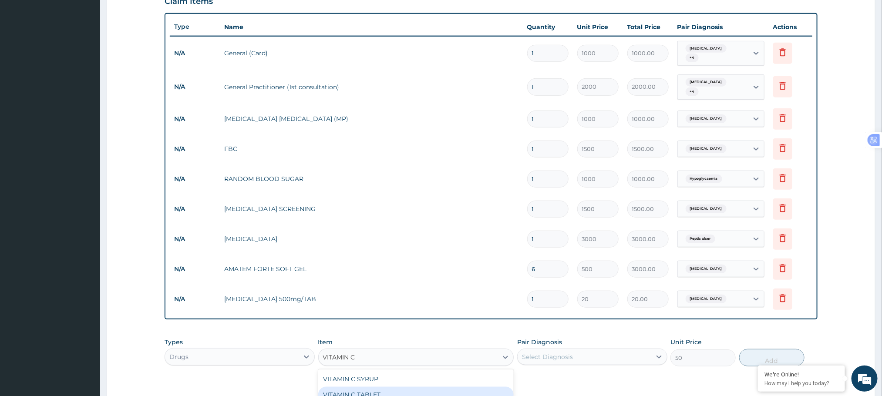
click at [387, 387] on div "VITAMIN C TABLET" at bounding box center [416, 395] width 196 height 16
type input "20"
click at [567, 349] on div "Select Diagnosis" at bounding box center [592, 357] width 150 height 17
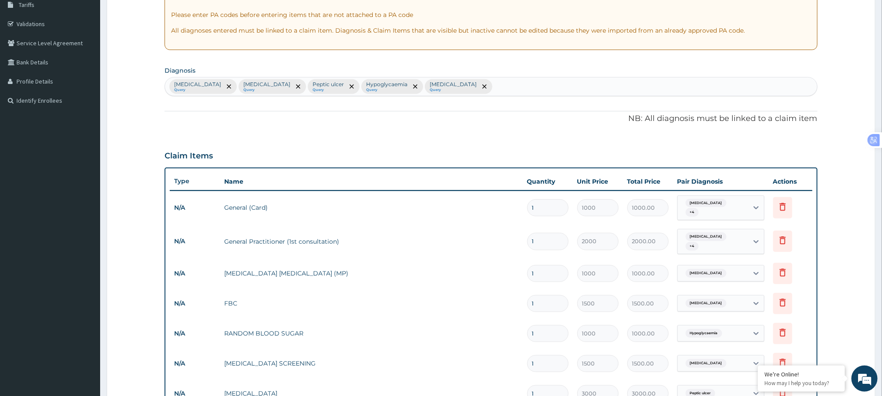
scroll to position [143, 0]
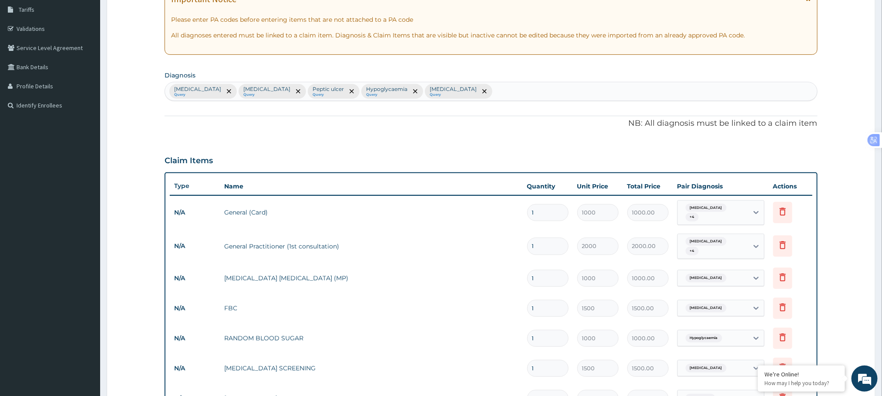
click at [495, 91] on div "Malaria Query Sepsis Query Peptic ulcer Query Hypoglycaemia Query Viral disease…" at bounding box center [490, 91] width 651 height 18
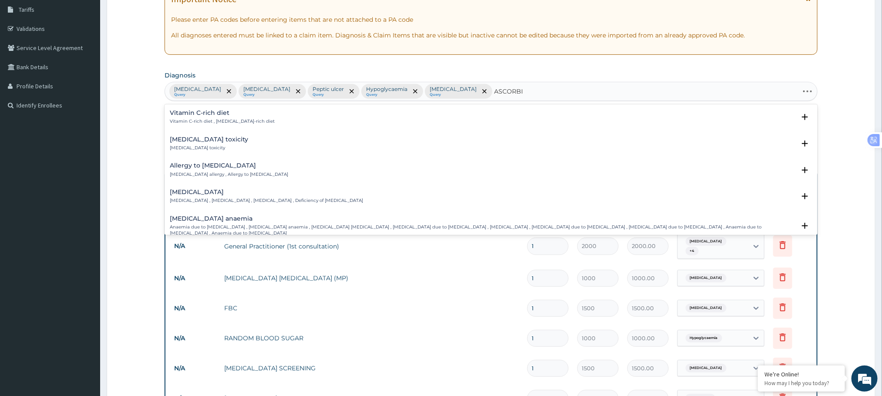
type input "ASCORBIC"
click at [235, 194] on h4 "Ascorbic acid deficiency" at bounding box center [266, 192] width 193 height 7
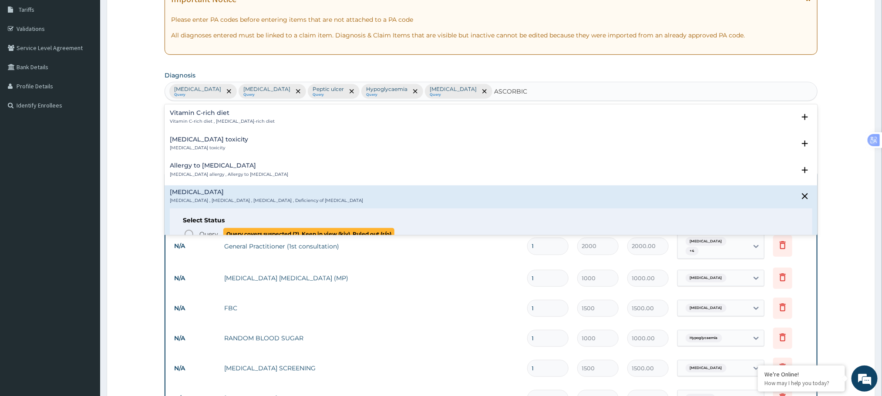
click at [189, 233] on icon "status option query" at bounding box center [189, 234] width 10 height 10
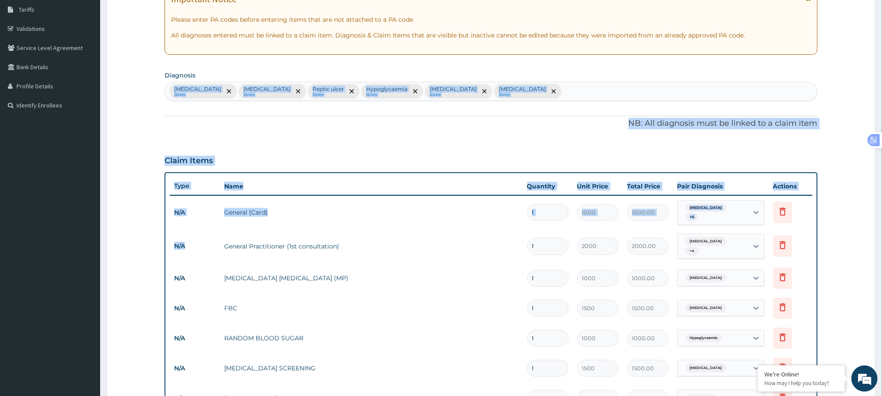
drag, startPoint x: 175, startPoint y: 200, endPoint x: 573, endPoint y: 62, distance: 421.4
click at [573, 62] on div "PA Code / Prescription Code Enter Code(Secondary Care Only) Encounter Date 12-0…" at bounding box center [490, 265] width 652 height 651
click at [551, 93] on icon "remove selection option" at bounding box center [553, 91] width 4 height 4
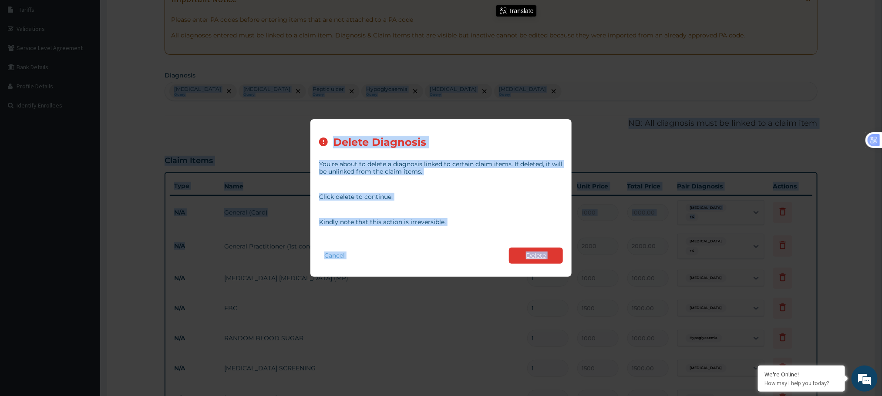
click at [542, 254] on button "Delete" at bounding box center [536, 256] width 54 height 16
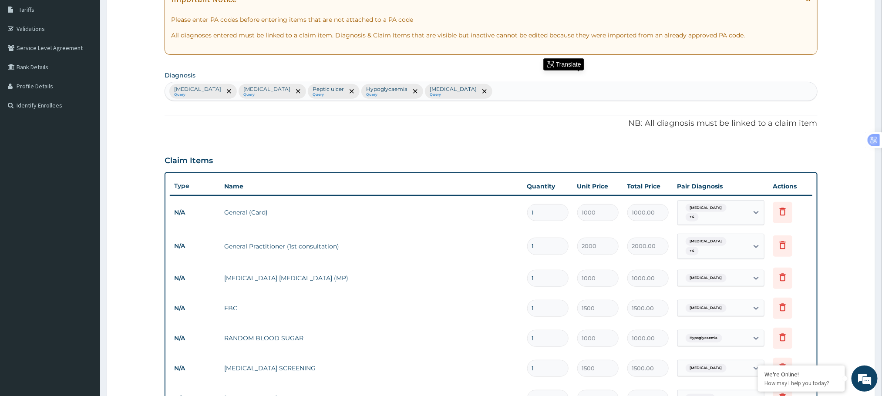
click at [457, 92] on div "Malaria Query Sepsis Query Peptic ulcer Query Hypoglycaemia Query Viral disease…" at bounding box center [490, 91] width 651 height 18
type input "ASCORBIC"
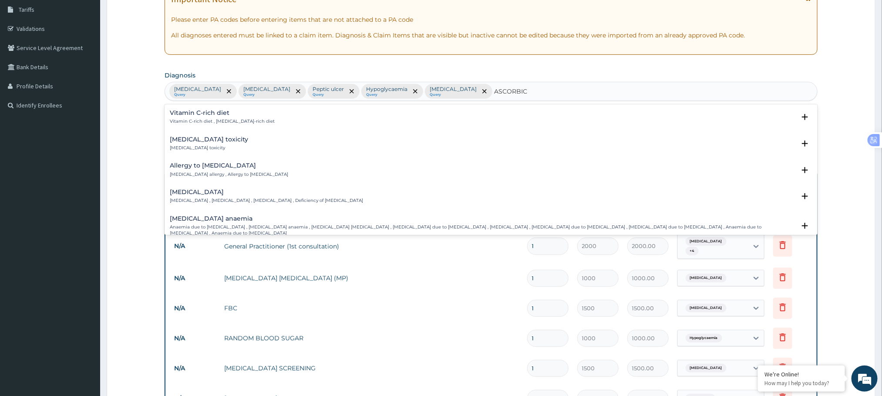
click at [222, 193] on h4 "Ascorbic acid deficiency" at bounding box center [266, 192] width 193 height 7
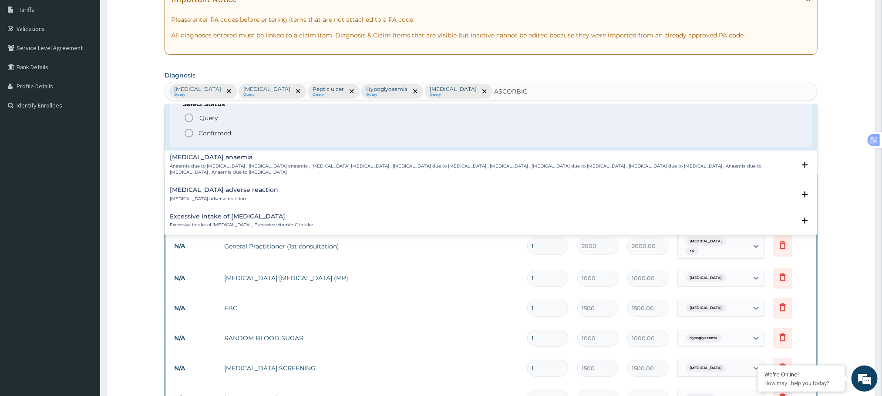
scroll to position [124, 0]
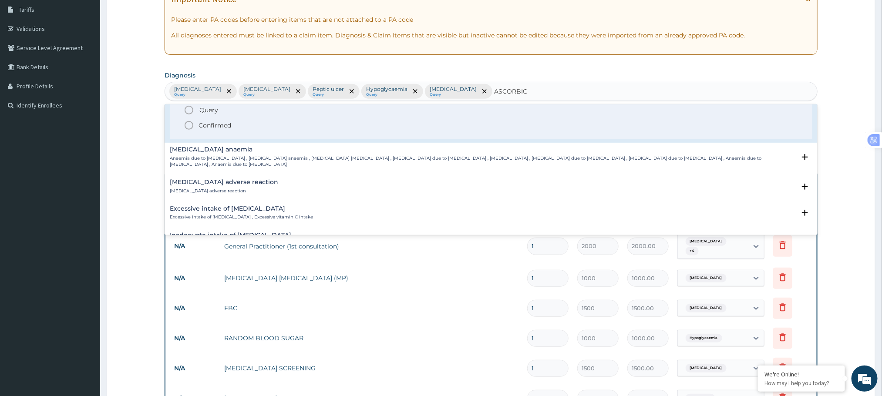
click at [189, 123] on icon "status option filled" at bounding box center [189, 125] width 10 height 10
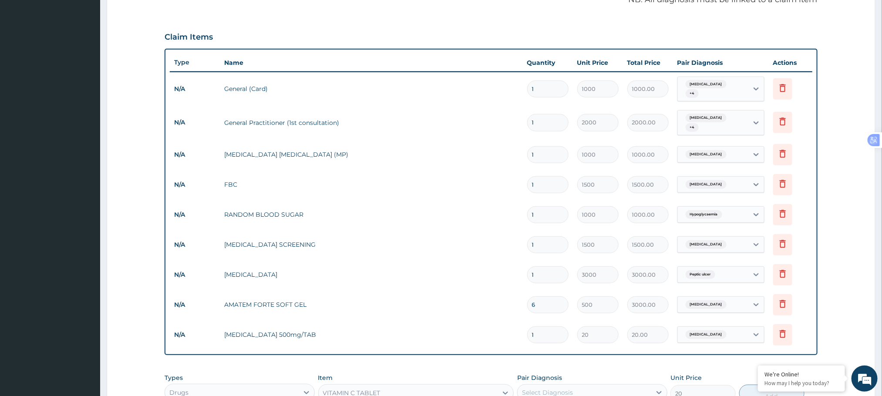
scroll to position [422, 0]
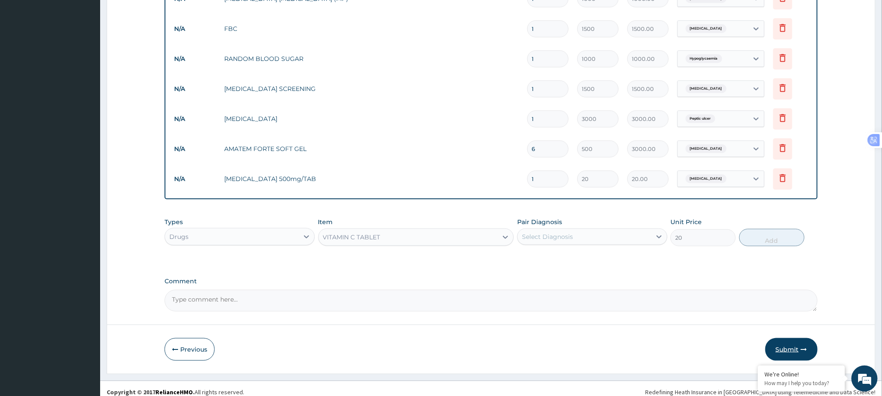
click at [789, 339] on button "Submit" at bounding box center [791, 349] width 52 height 23
drag, startPoint x: 550, startPoint y: 168, endPoint x: 512, endPoint y: 162, distance: 38.2
click at [512, 164] on tr "N/A PARACETAMOL 500mg/TAB 1 20 20.00 Malaria Delete" at bounding box center [491, 179] width 642 height 30
type input "3"
type input "60.00"
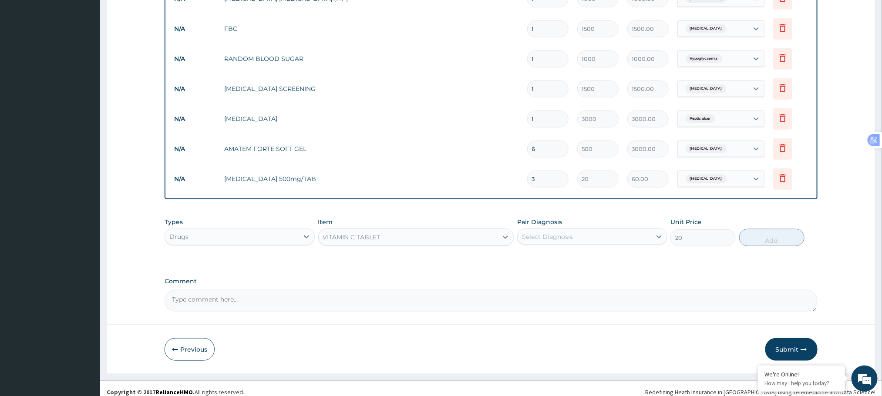
type input "30"
type input "600.00"
type input "30"
click at [783, 338] on button "Submit" at bounding box center [791, 349] width 52 height 23
click at [782, 342] on button "Submit" at bounding box center [791, 349] width 52 height 23
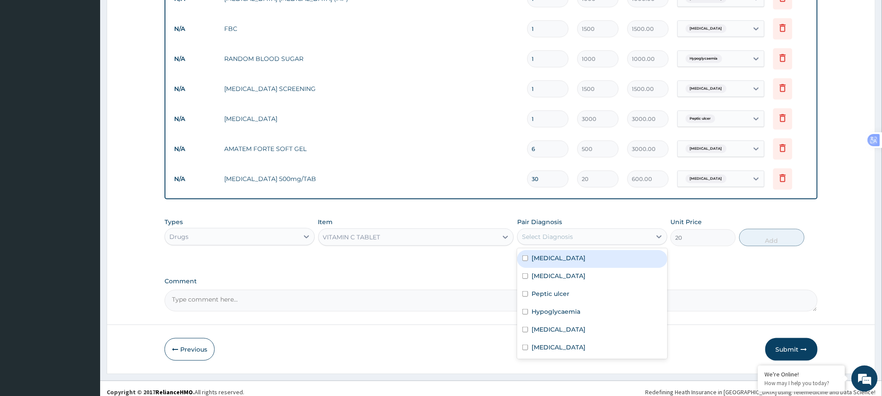
click at [550, 232] on div "Select Diagnosis" at bounding box center [547, 236] width 51 height 9
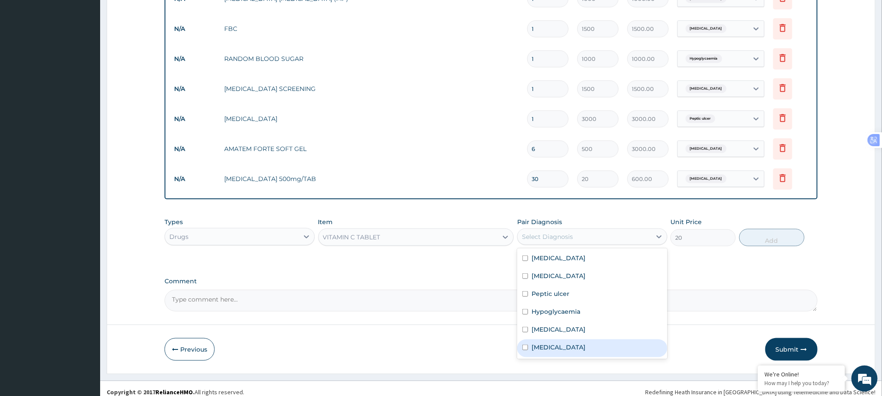
click at [540, 344] on label "Ascorbic acid deficiency" at bounding box center [558, 347] width 54 height 9
checkbox input "true"
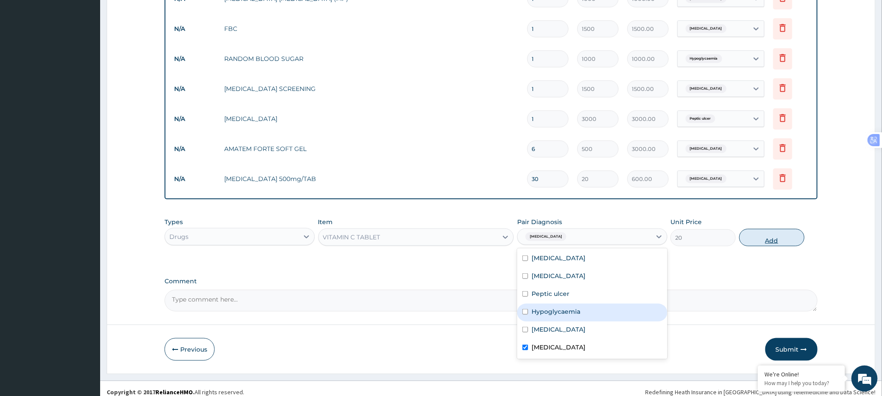
click at [774, 239] on button "Add" at bounding box center [771, 237] width 65 height 17
type input "0"
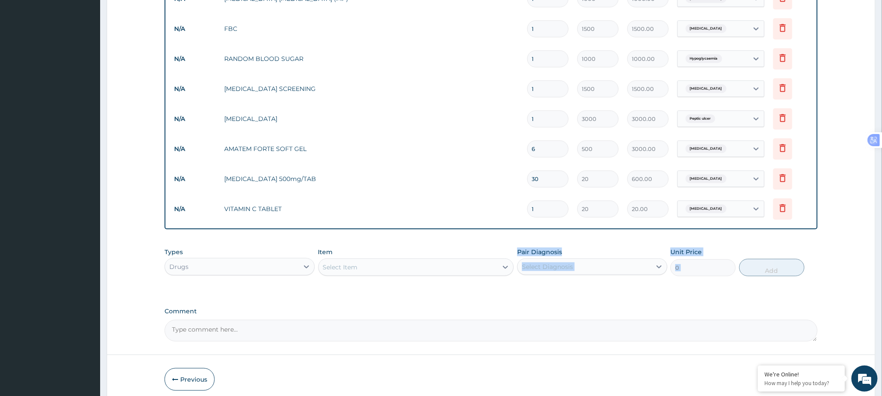
drag, startPoint x: 752, startPoint y: 242, endPoint x: 499, endPoint y: 243, distance: 253.2
click at [499, 243] on div "Types Drugs Item Select Item Pair Diagnosis Select Diagnosis Unit Price 0 Add" at bounding box center [490, 261] width 652 height 37
drag, startPoint x: 542, startPoint y: 203, endPoint x: 508, endPoint y: 200, distance: 34.1
click at [508, 200] on tr "N/A VITAMIN C TABLET 1 20 20.00 Ascorbic acid deficiency Delete" at bounding box center [491, 209] width 642 height 30
type input "4"
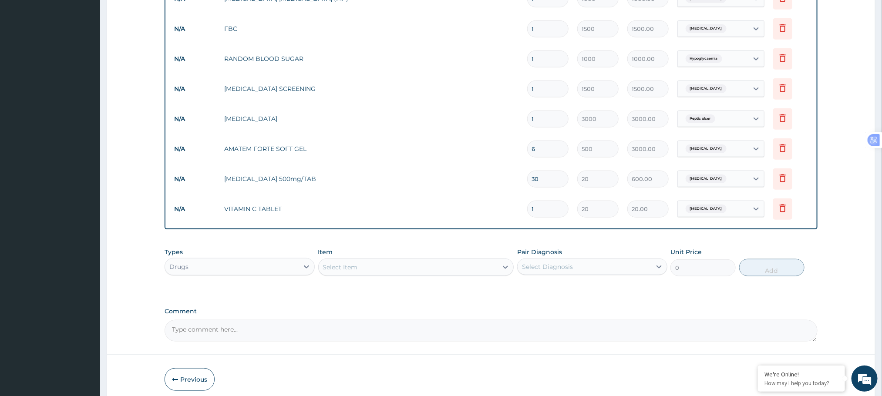
type input "80.00"
type input "42"
type input "840.00"
type input "42"
click at [787, 368] on button "Submit" at bounding box center [791, 379] width 52 height 23
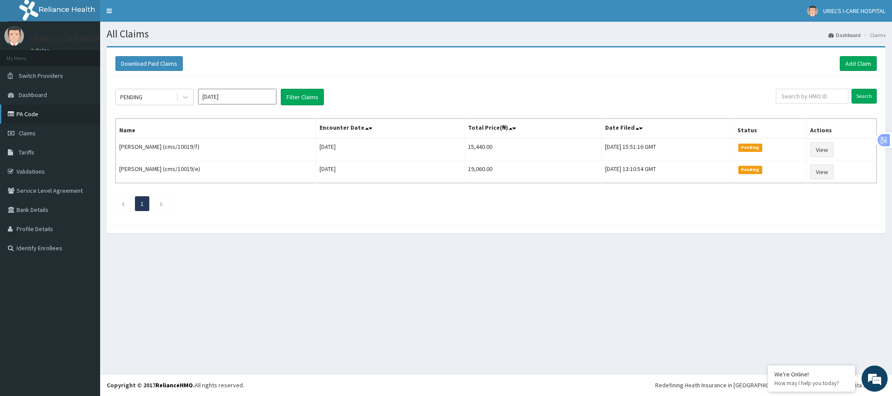
click at [38, 115] on link "PA Code" at bounding box center [50, 113] width 100 height 19
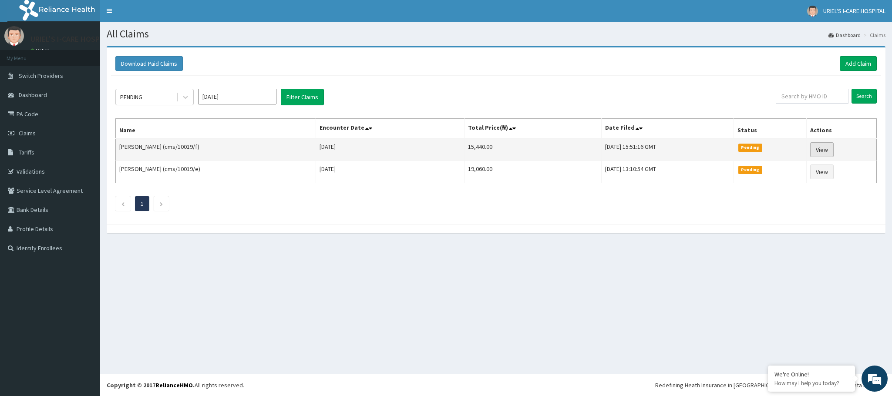
click at [824, 148] on link "View" at bounding box center [821, 149] width 23 height 15
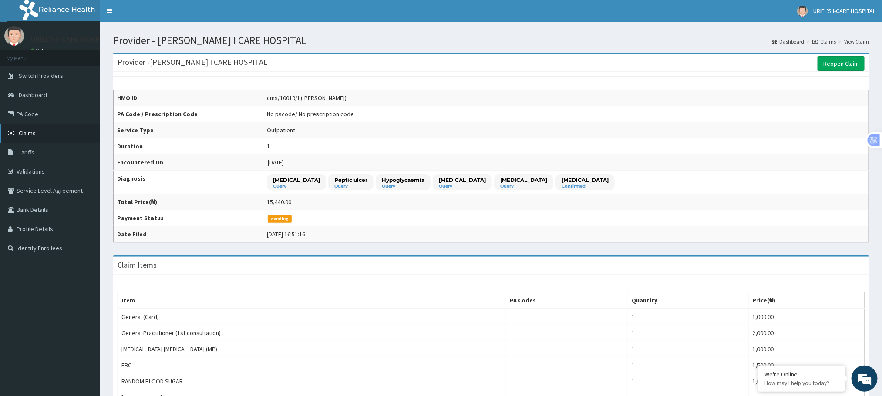
click at [26, 134] on span "Claims" at bounding box center [27, 133] width 17 height 8
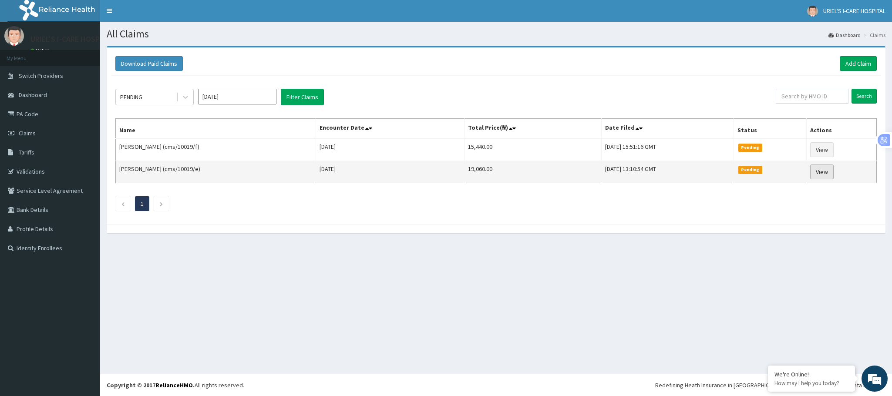
click at [824, 175] on link "View" at bounding box center [821, 171] width 23 height 15
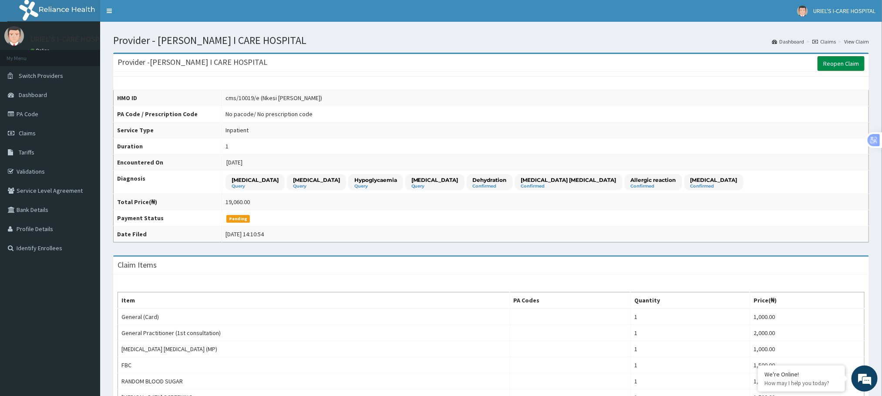
click at [849, 63] on link "Reopen Claim" at bounding box center [840, 63] width 47 height 15
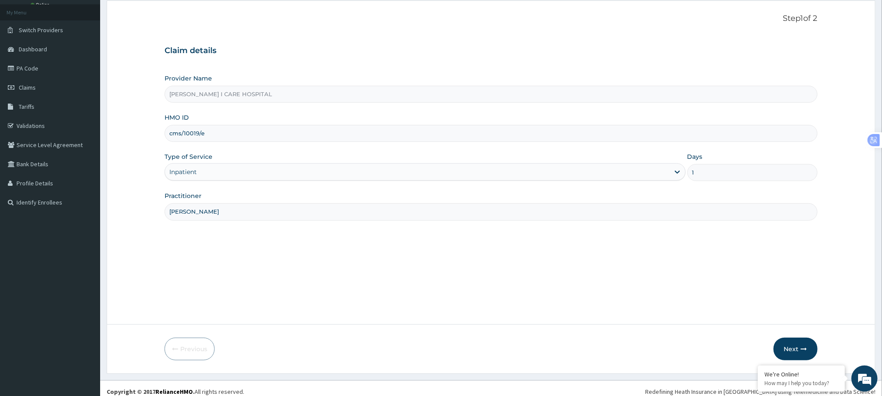
scroll to position [53, 0]
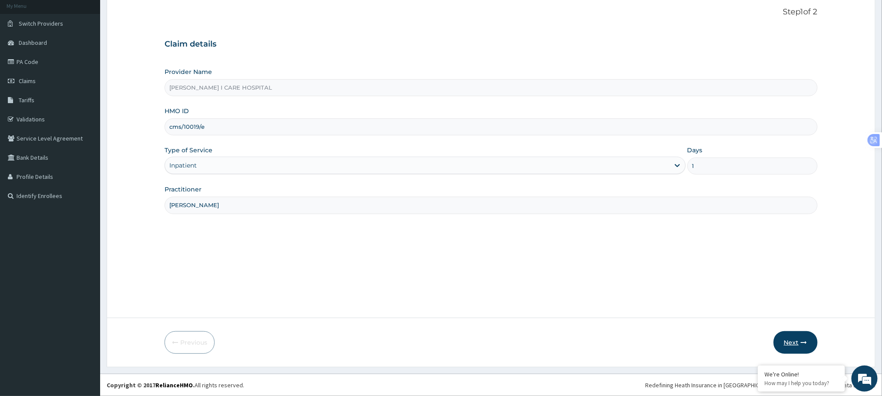
click at [790, 341] on button "Next" at bounding box center [795, 342] width 44 height 23
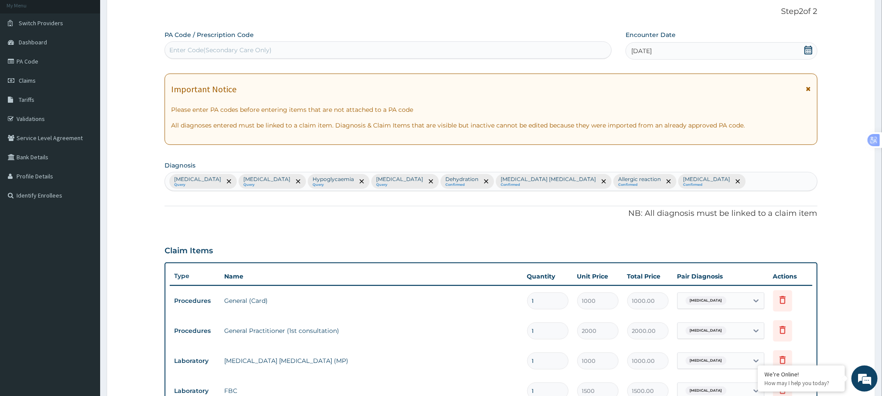
click at [286, 49] on div "Enter Code(Secondary Care Only)" at bounding box center [388, 50] width 446 height 14
drag, startPoint x: 286, startPoint y: 49, endPoint x: 238, endPoint y: 47, distance: 48.3
click at [238, 47] on div "Enter Code(Secondary Care Only)" at bounding box center [220, 50] width 102 height 9
click at [238, 51] on div "Enter Code(Secondary Care Only)" at bounding box center [220, 50] width 102 height 9
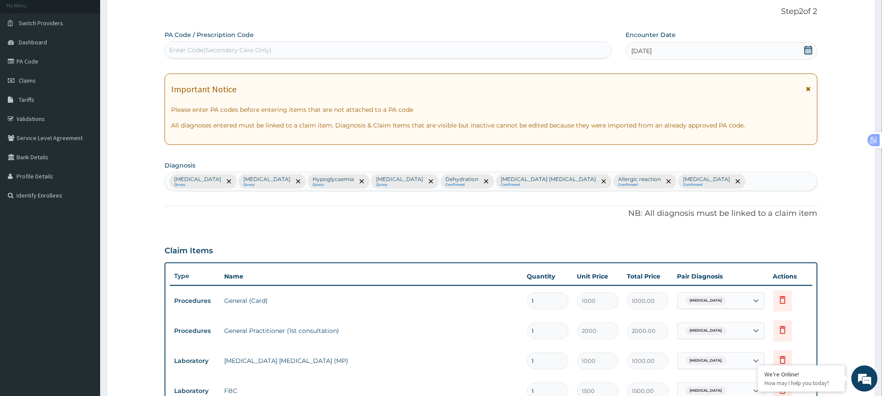
click at [238, 51] on div "Enter Code(Secondary Care Only)" at bounding box center [220, 50] width 102 height 9
type input "V"
drag, startPoint x: 238, startPoint y: 51, endPoint x: 215, endPoint y: 51, distance: 22.6
click at [215, 51] on div "Enter Code(Secondary Care Only)" at bounding box center [220, 50] width 102 height 9
click at [295, 54] on div "Enter Code(Secondary Care Only)" at bounding box center [388, 50] width 446 height 14
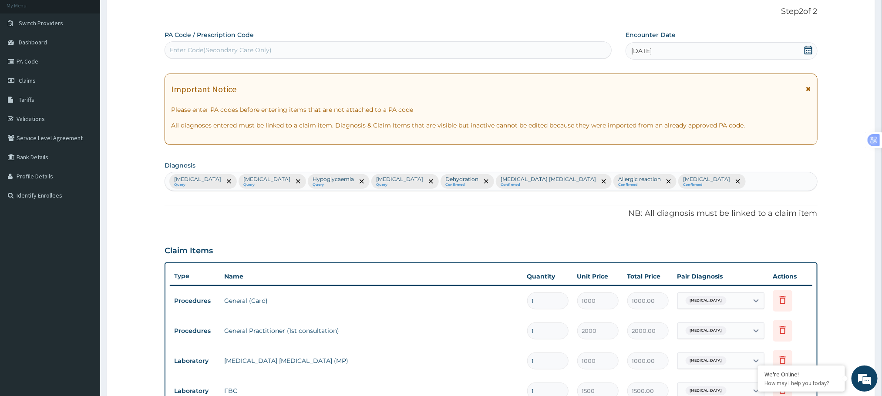
paste input "PA/73951F"
type input "PA/73951F"
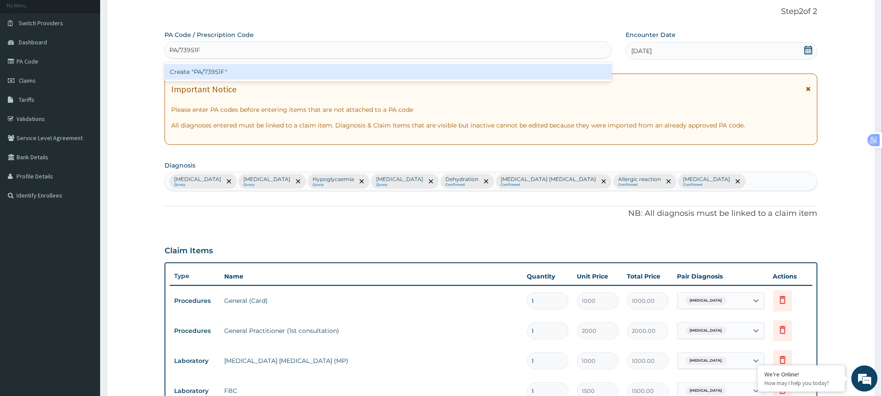
click at [265, 71] on div "Create "PA/73951F"" at bounding box center [387, 72] width 447 height 16
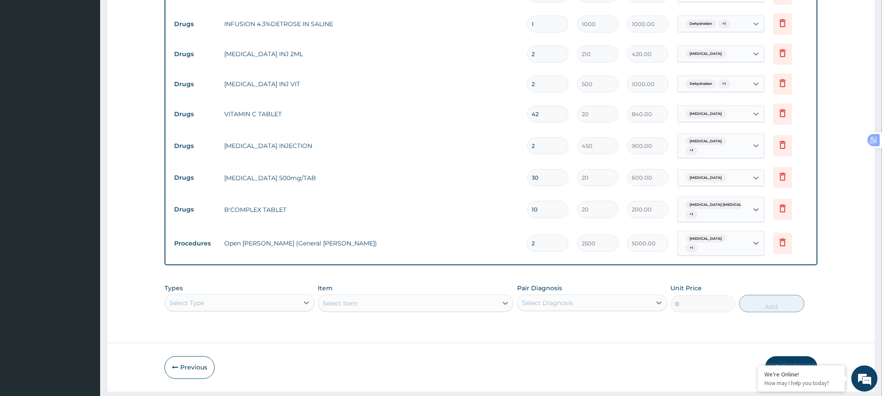
scroll to position [545, 0]
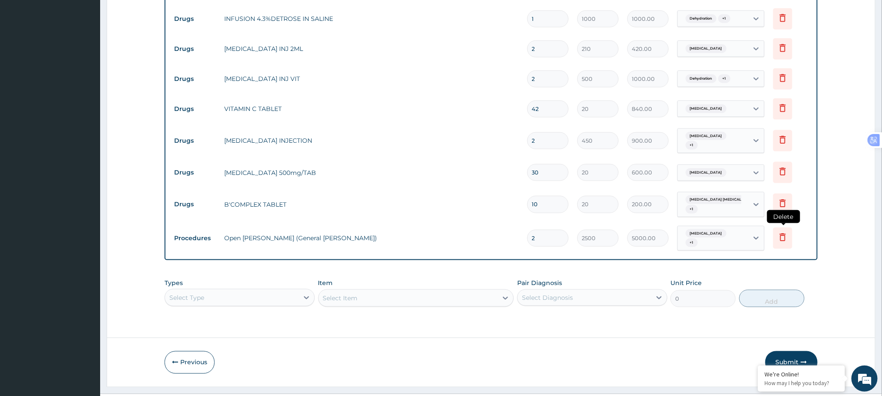
click at [782, 234] on icon at bounding box center [782, 237] width 10 height 10
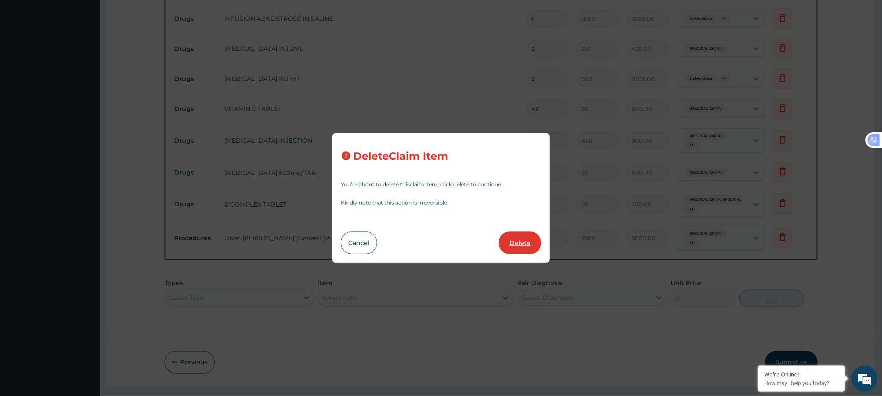
click at [521, 237] on button "Delete" at bounding box center [520, 242] width 42 height 23
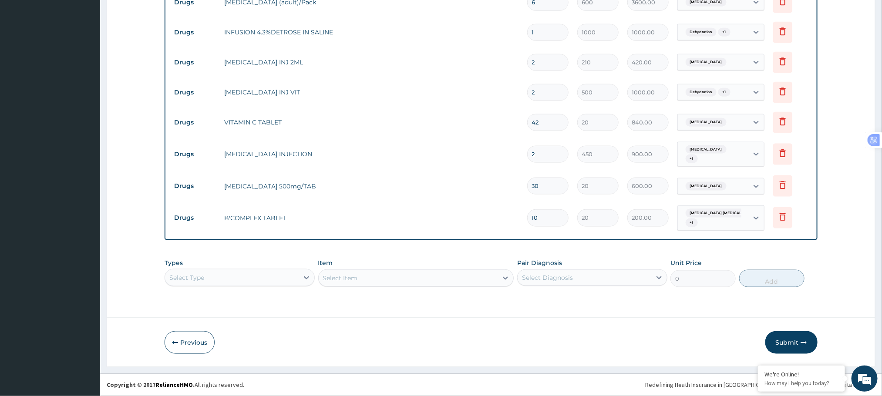
scroll to position [528, 0]
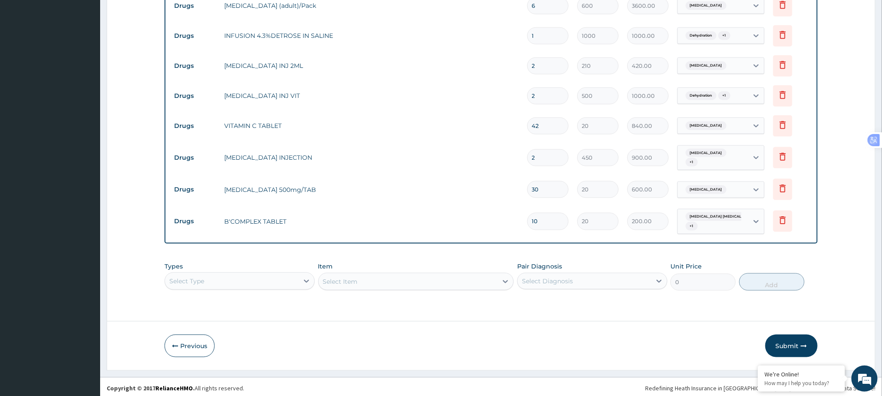
click at [285, 275] on div "Select Type" at bounding box center [239, 280] width 150 height 17
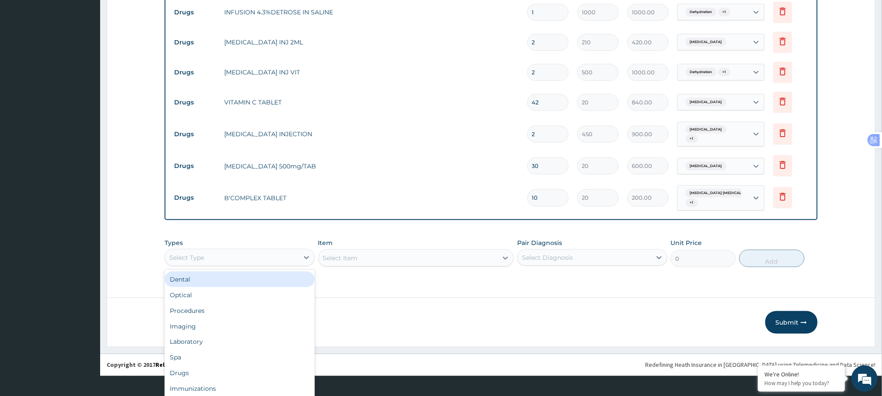
scroll to position [23, 0]
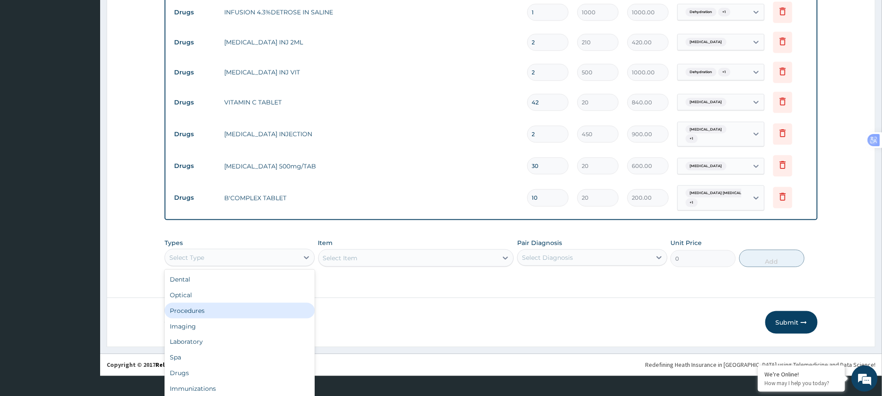
click at [232, 308] on div "Procedures" at bounding box center [239, 311] width 150 height 16
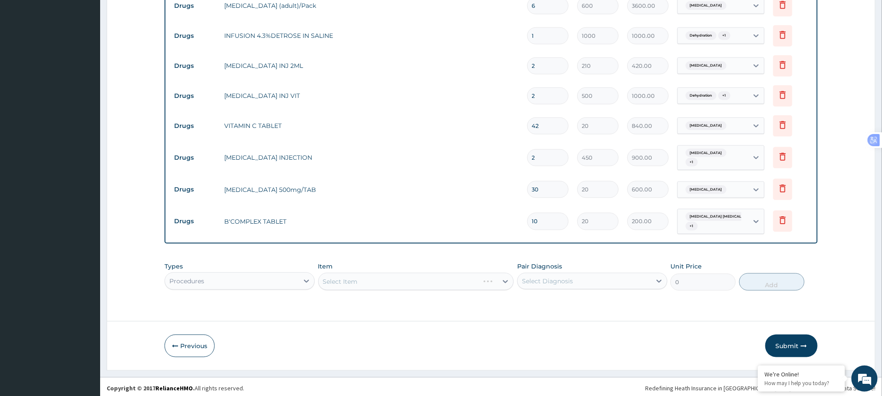
scroll to position [0, 0]
click at [354, 275] on div "Select Item" at bounding box center [416, 281] width 196 height 17
click at [385, 280] on div "Select Item" at bounding box center [416, 281] width 196 height 17
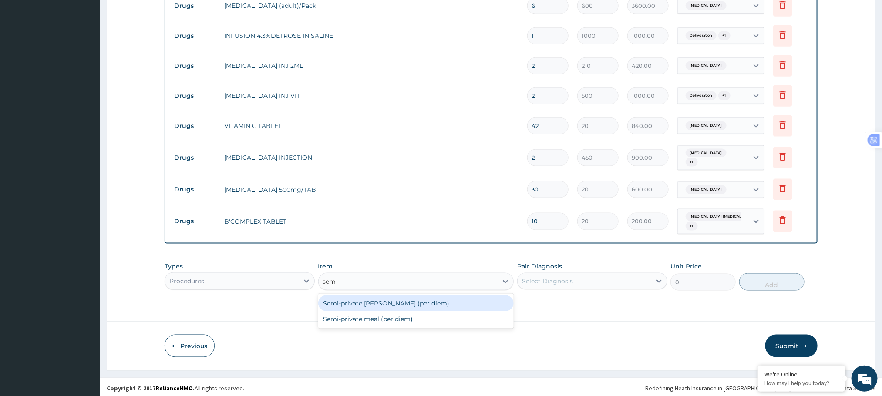
type input "semi"
click at [385, 300] on div "Semi-private [PERSON_NAME] (per diem)" at bounding box center [416, 303] width 196 height 16
type input "5000"
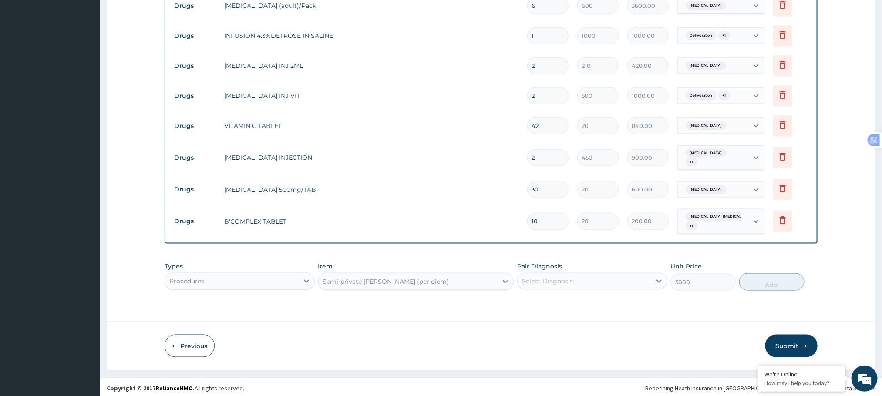
click at [604, 274] on div "Select Diagnosis" at bounding box center [584, 281] width 134 height 14
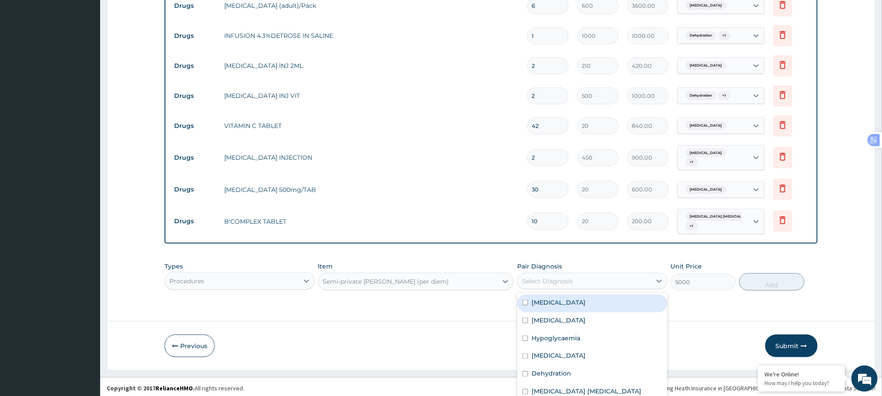
scroll to position [23, 0]
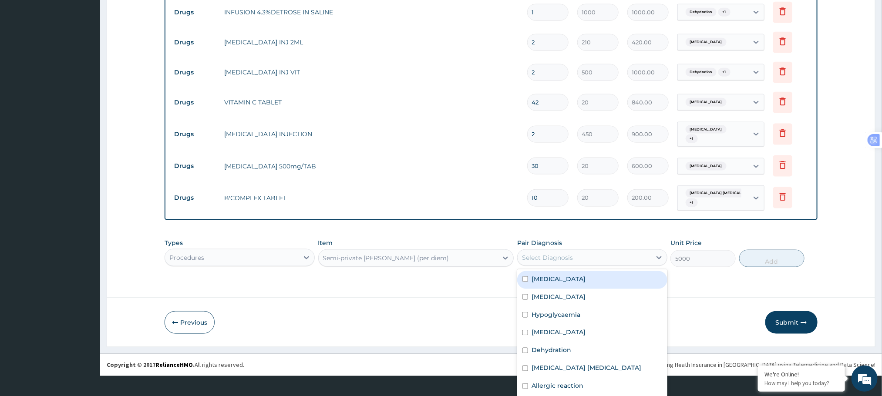
click at [542, 277] on label "[MEDICAL_DATA]" at bounding box center [558, 279] width 54 height 9
checkbox input "true"
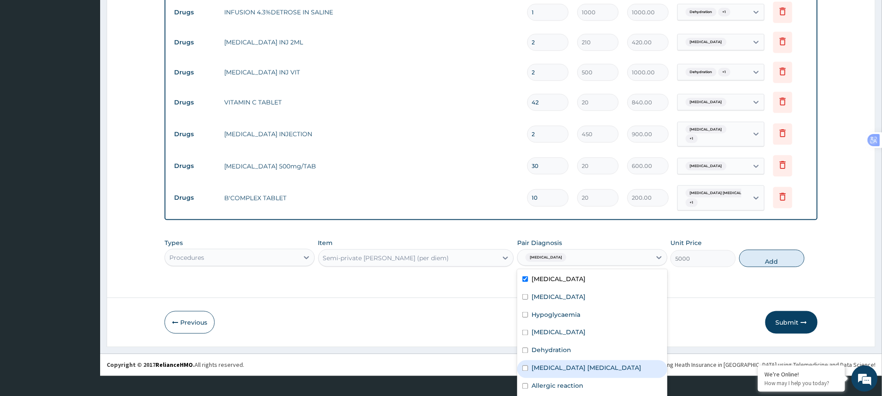
scroll to position [16, 0]
click at [529, 362] on div "Allergic reaction" at bounding box center [592, 371] width 150 height 18
checkbox input "true"
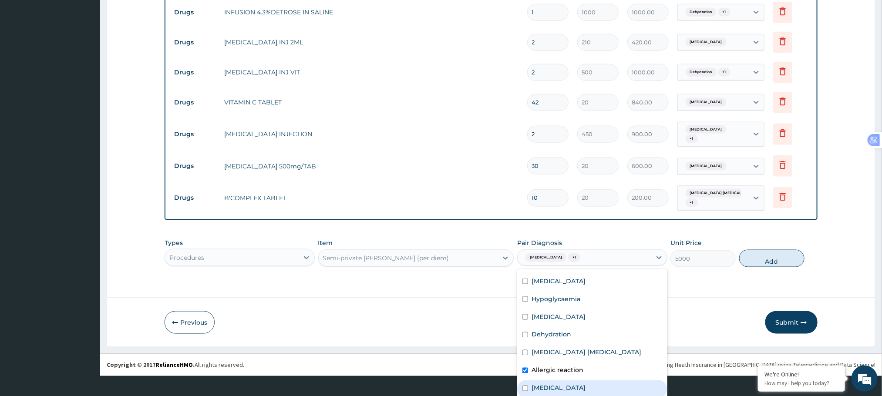
click at [522, 382] on div "[MEDICAL_DATA]" at bounding box center [592, 389] width 150 height 18
checkbox input "true"
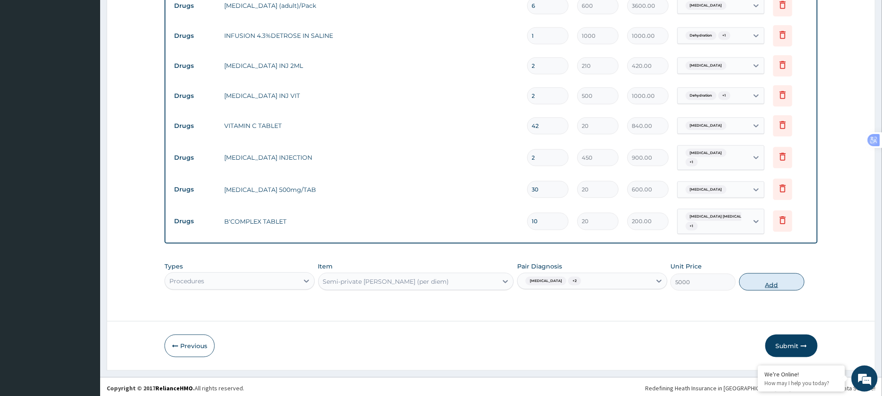
click at [775, 281] on button "Add" at bounding box center [771, 281] width 65 height 17
type input "0"
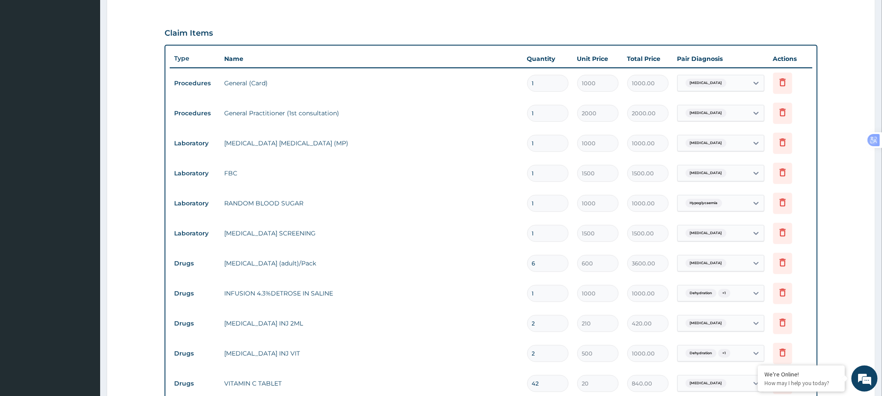
scroll to position [558, 0]
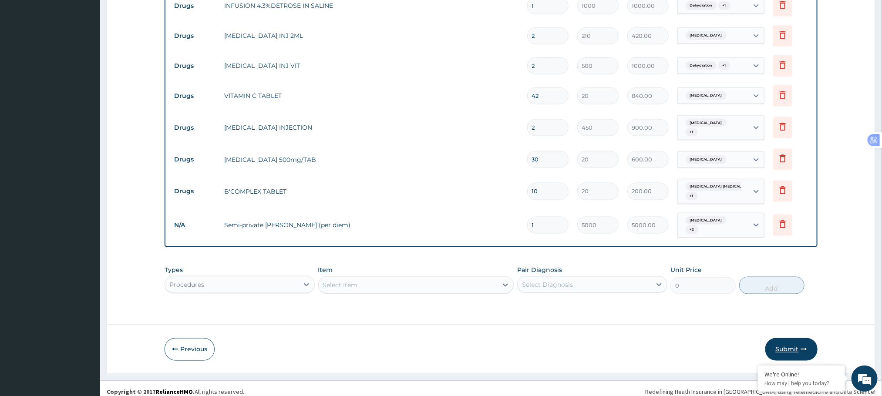
click at [790, 345] on button "Submit" at bounding box center [791, 349] width 52 height 23
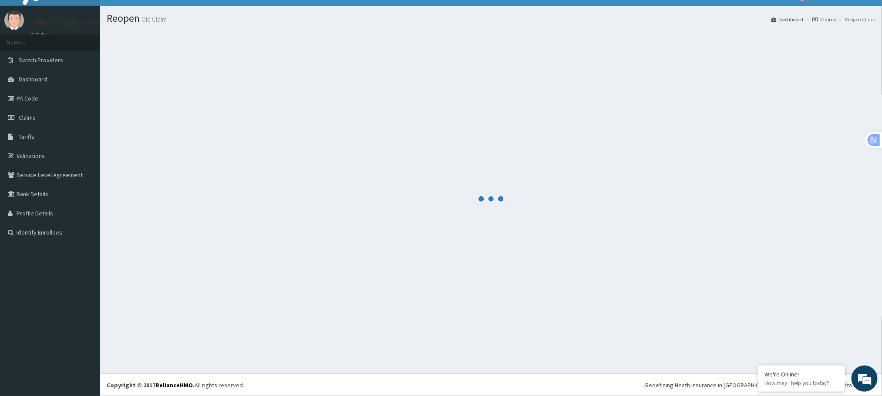
scroll to position [16, 0]
click at [390, 162] on div at bounding box center [491, 198] width 768 height 337
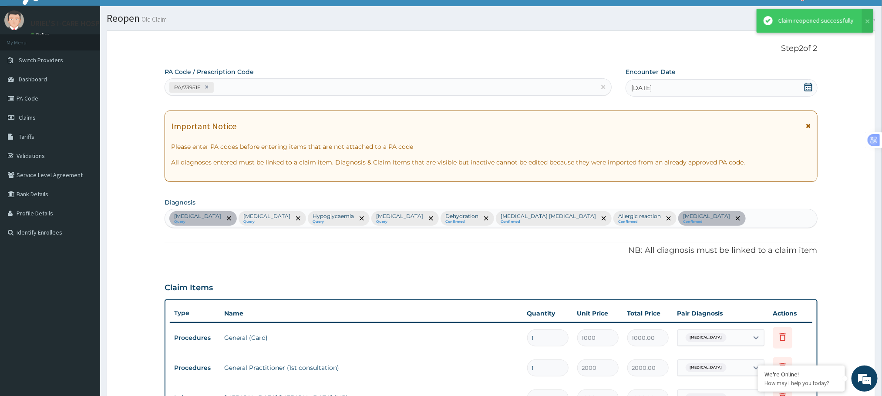
scroll to position [558, 0]
